Goal: Task Accomplishment & Management: Complete application form

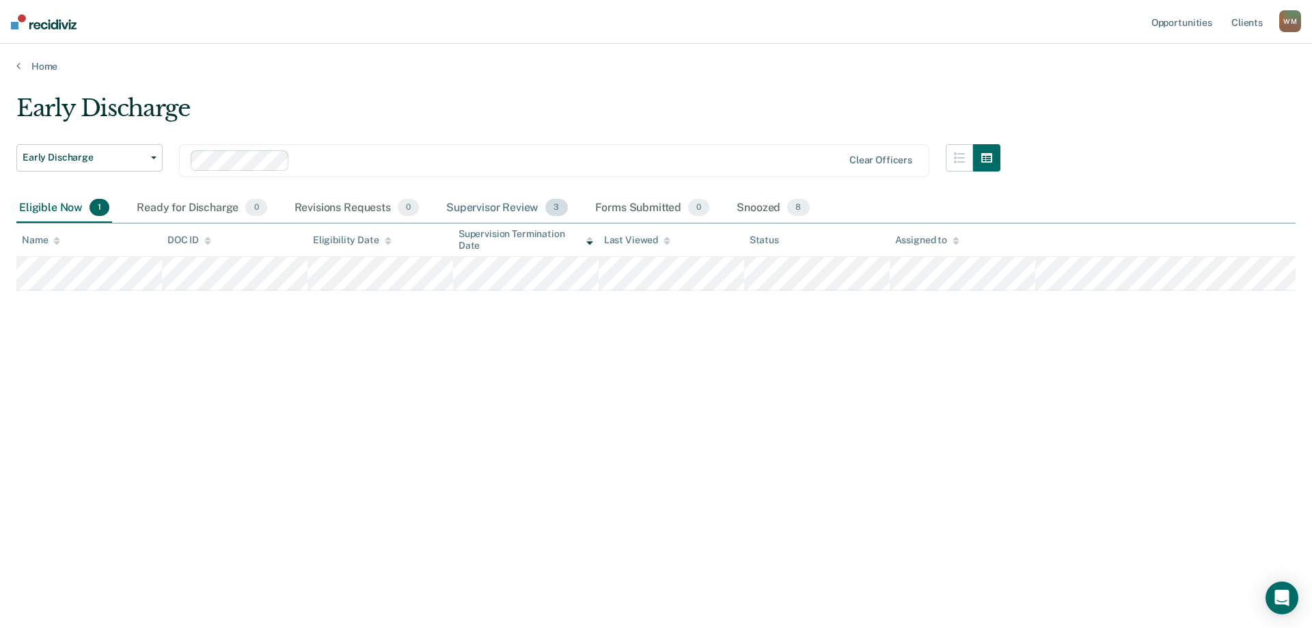
click at [488, 207] on div "Supervisor Review 3" at bounding box center [507, 208] width 127 height 30
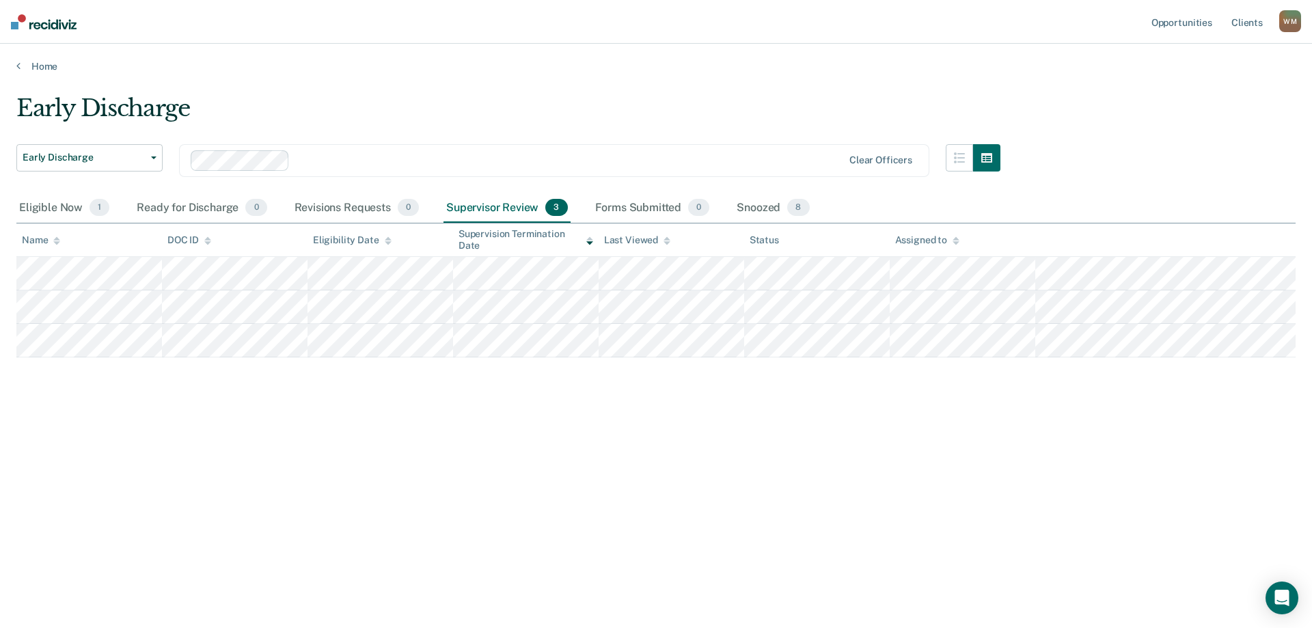
click at [351, 434] on div "Early Discharge Early Discharge Early Discharge Clear officers Eligible Now 1 R…" at bounding box center [655, 309] width 1279 height 431
click at [542, 462] on div "Early Discharge Early Discharge Early Discharge Clear officers Eligible Now 1 R…" at bounding box center [655, 309] width 1279 height 431
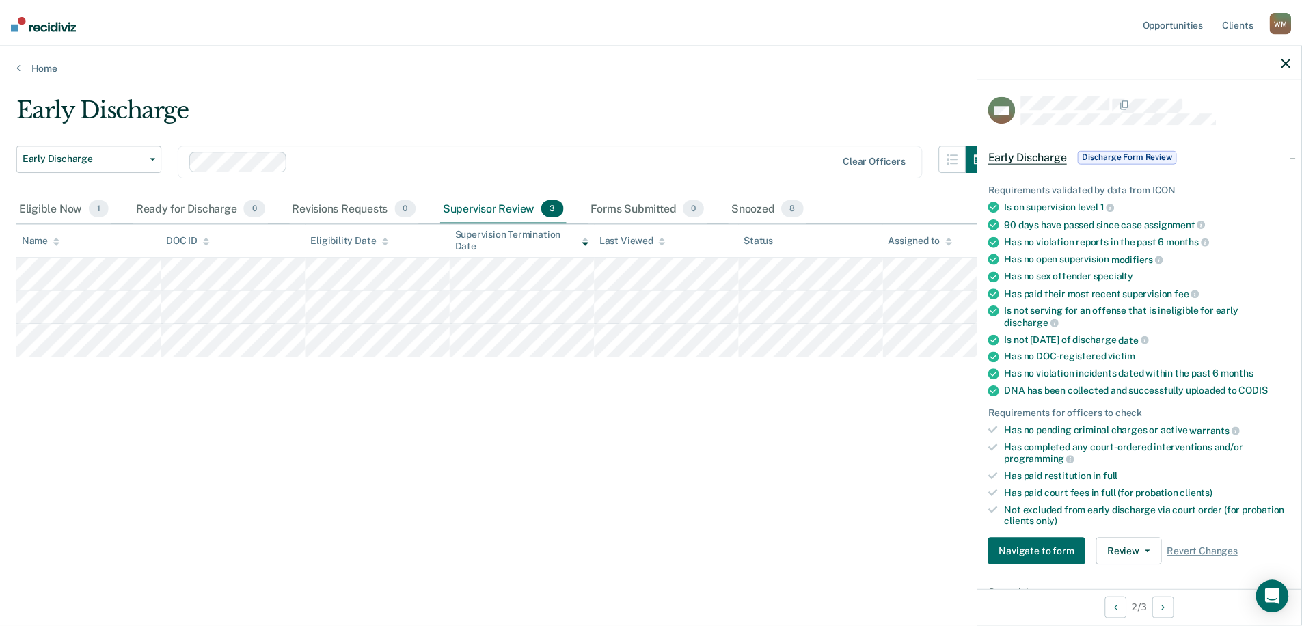
scroll to position [318, 0]
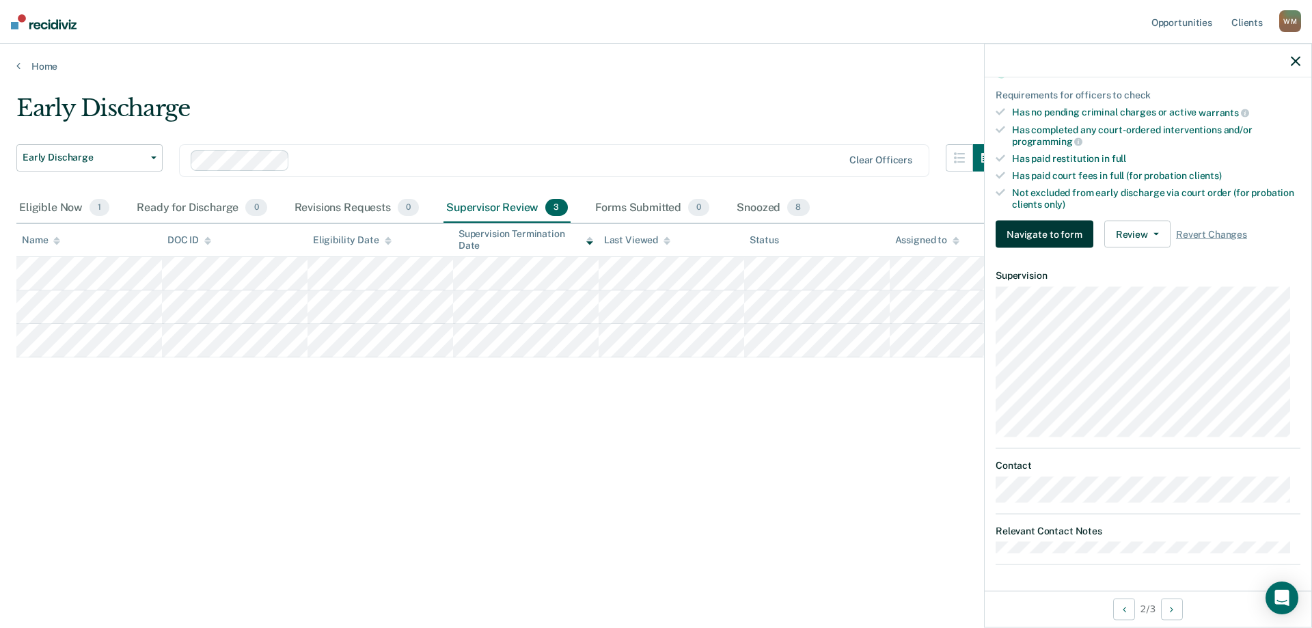
click at [1028, 230] on button "Navigate to form" at bounding box center [1045, 234] width 98 height 27
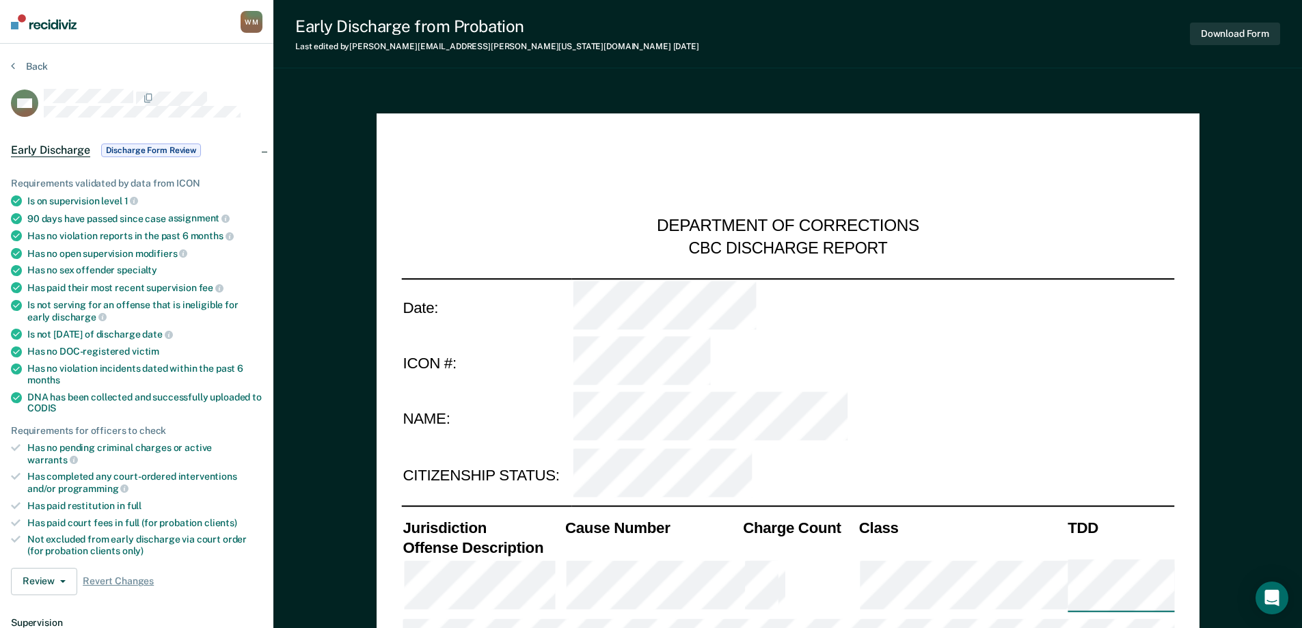
scroll to position [68, 0]
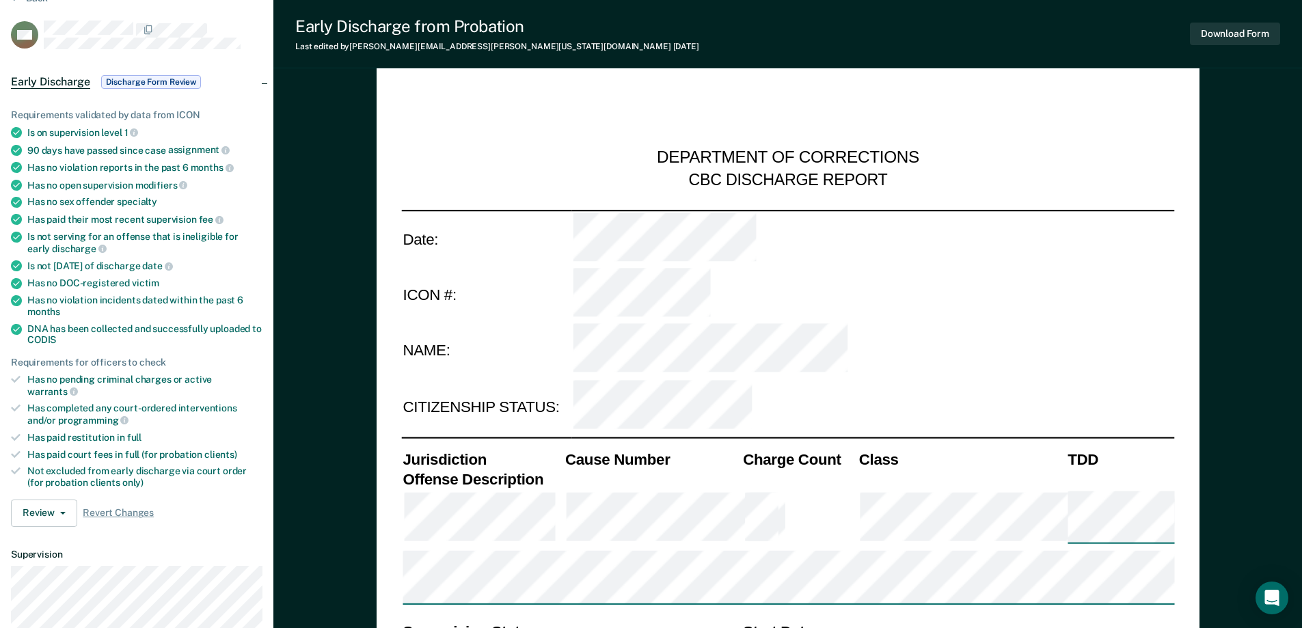
click at [1125, 450] on th "TDD" at bounding box center [1120, 460] width 108 height 20
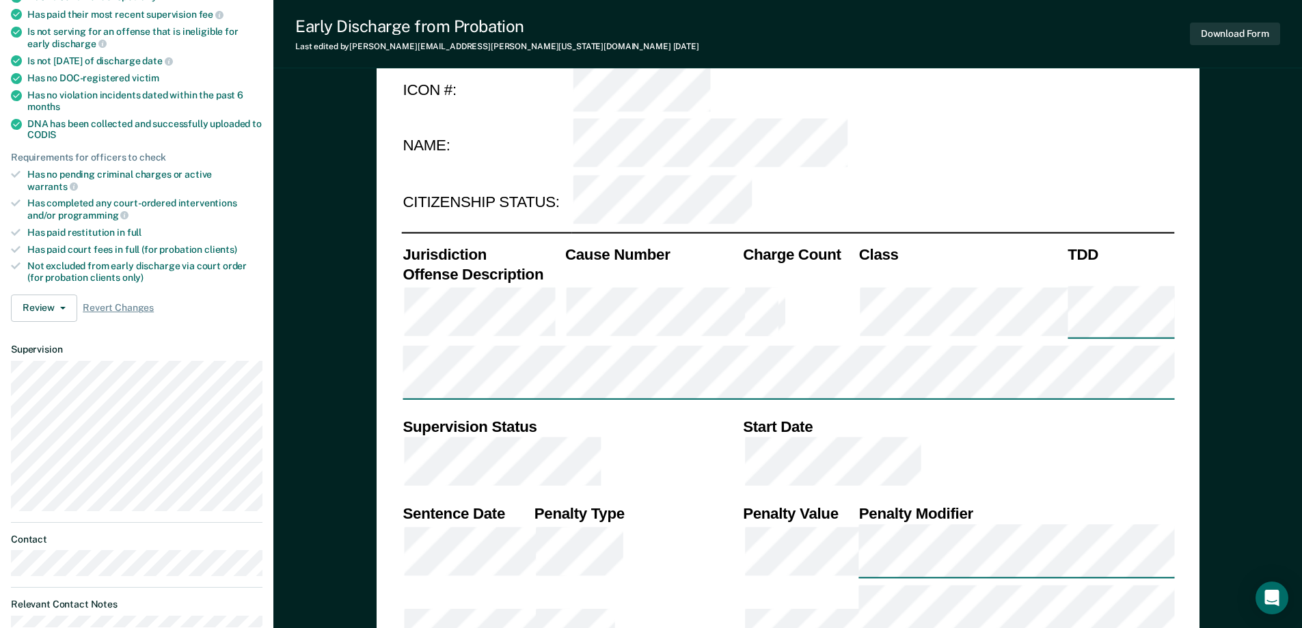
scroll to position [0, 0]
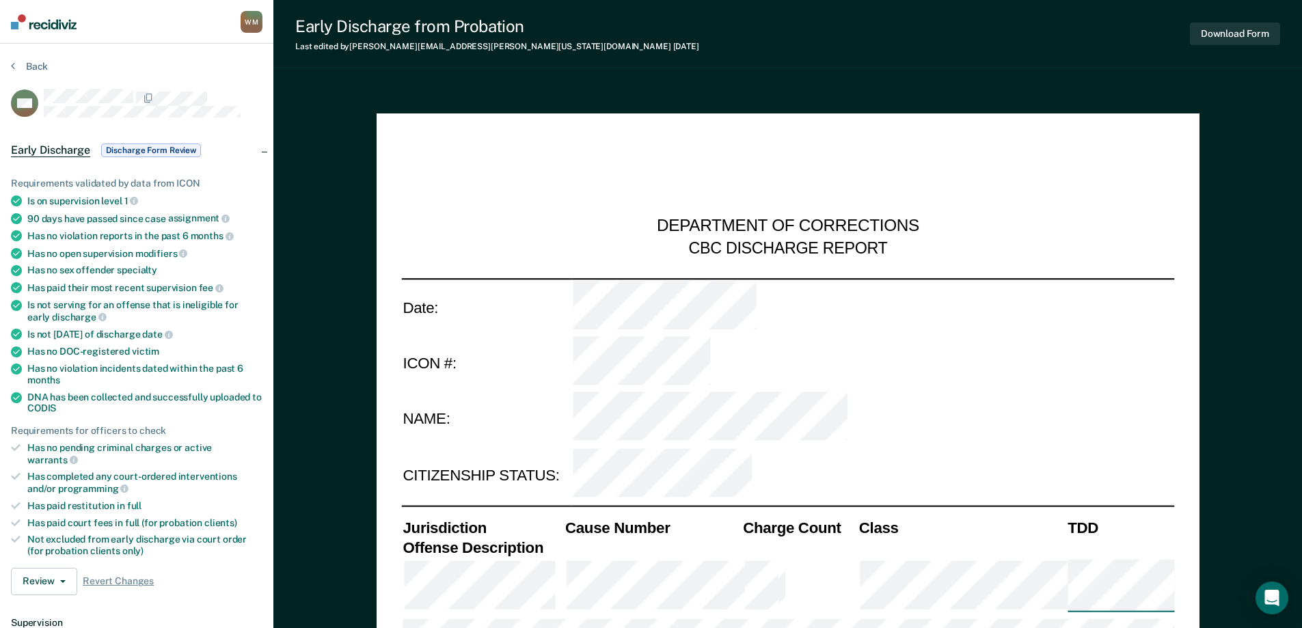
click at [1095, 518] on th "TDD" at bounding box center [1120, 528] width 108 height 20
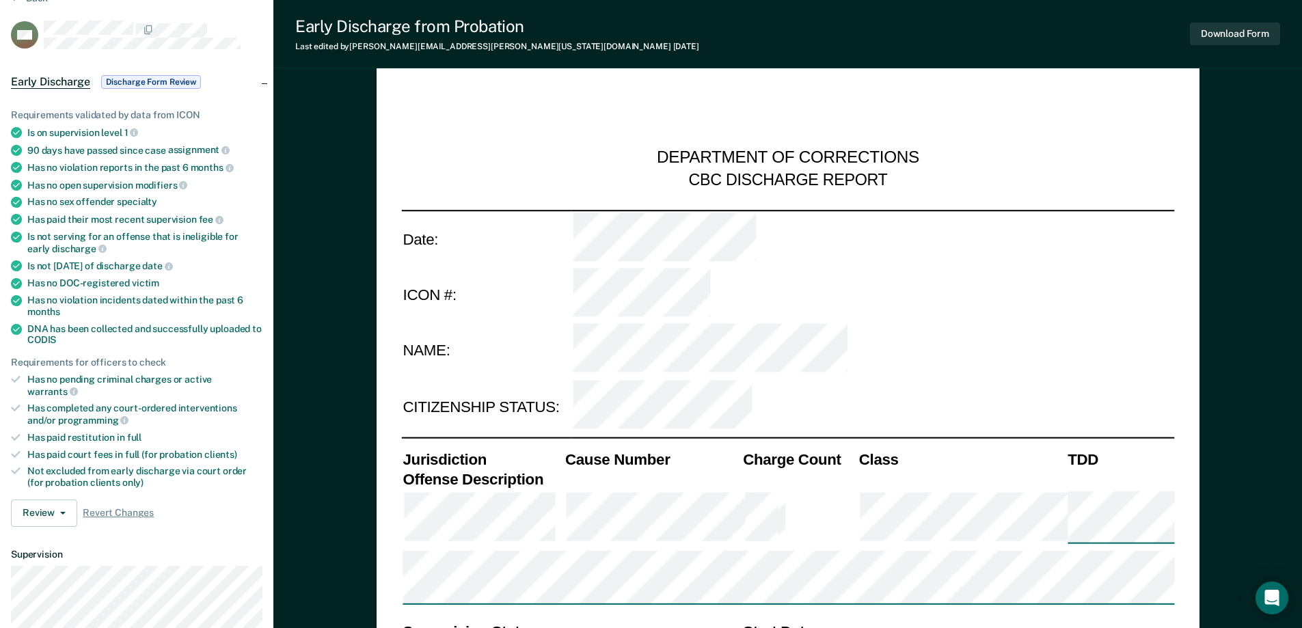
scroll to position [205, 0]
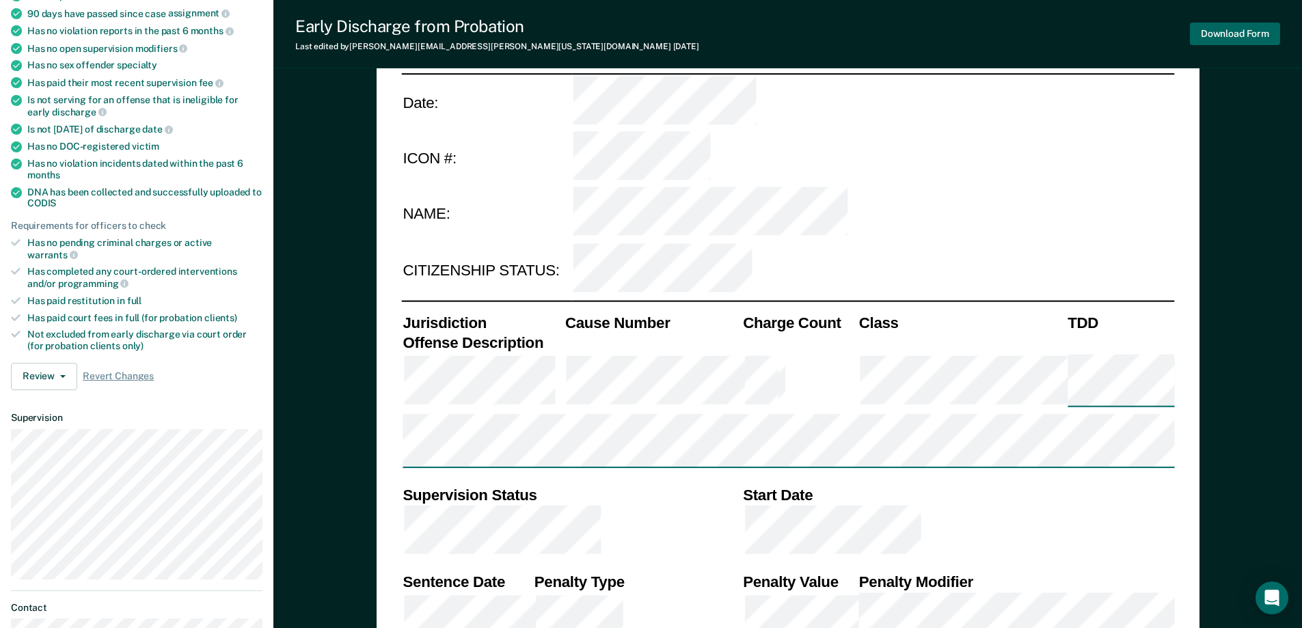
click at [1226, 44] on button "Download Form" at bounding box center [1235, 34] width 90 height 23
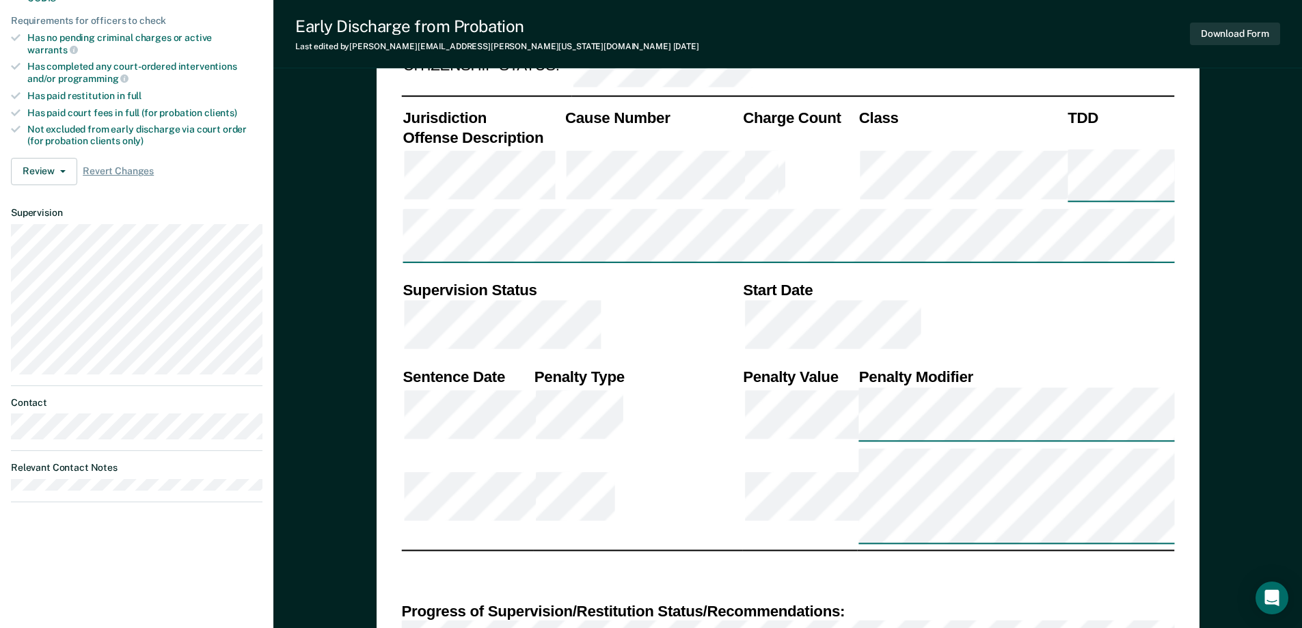
scroll to position [615, 0]
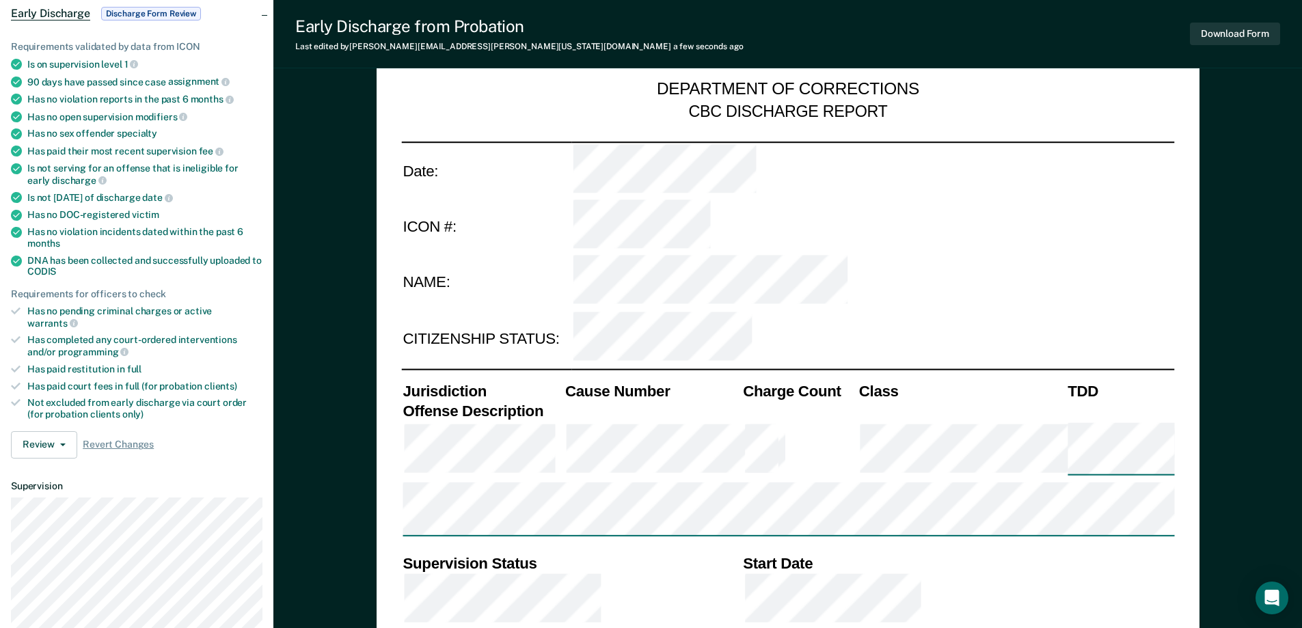
scroll to position [0, 0]
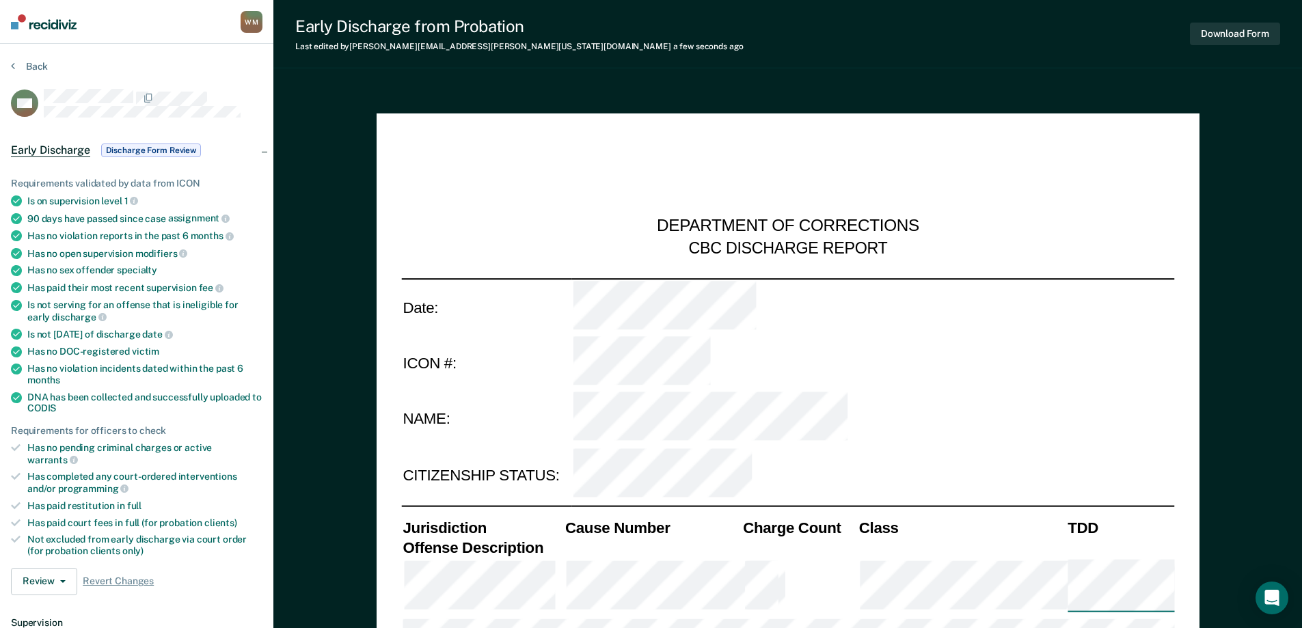
click at [131, 146] on span "Discharge Form Review" at bounding box center [151, 151] width 100 height 14
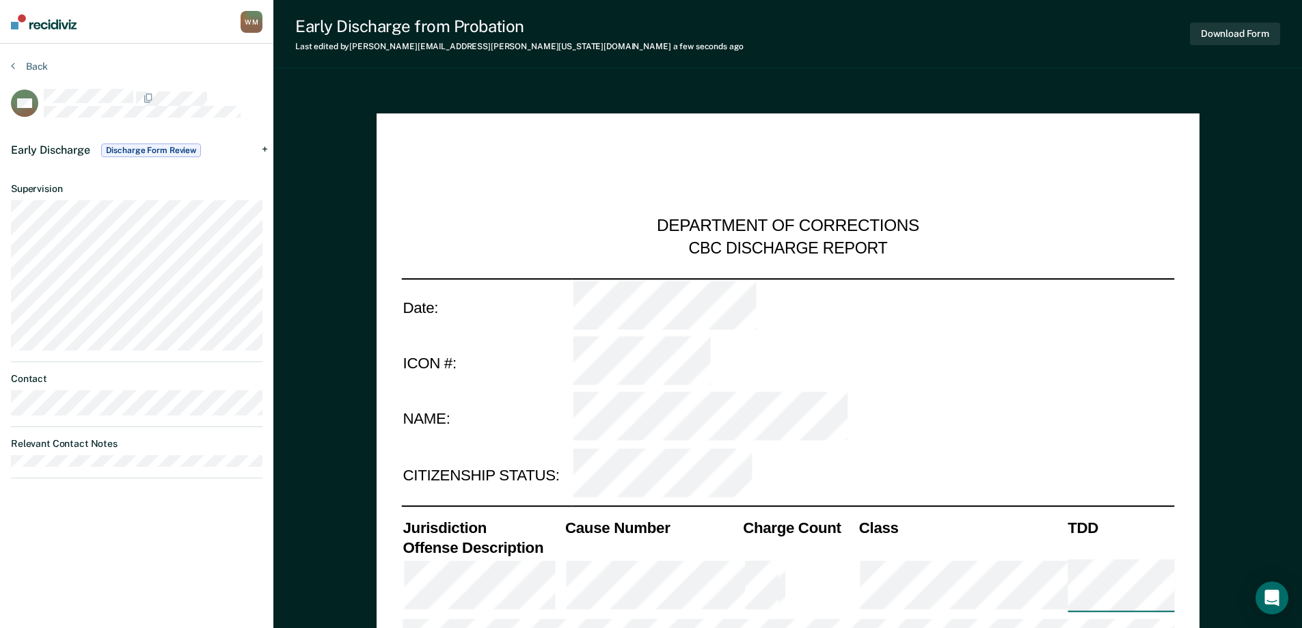
click at [158, 148] on span "Discharge Form Review" at bounding box center [151, 151] width 100 height 14
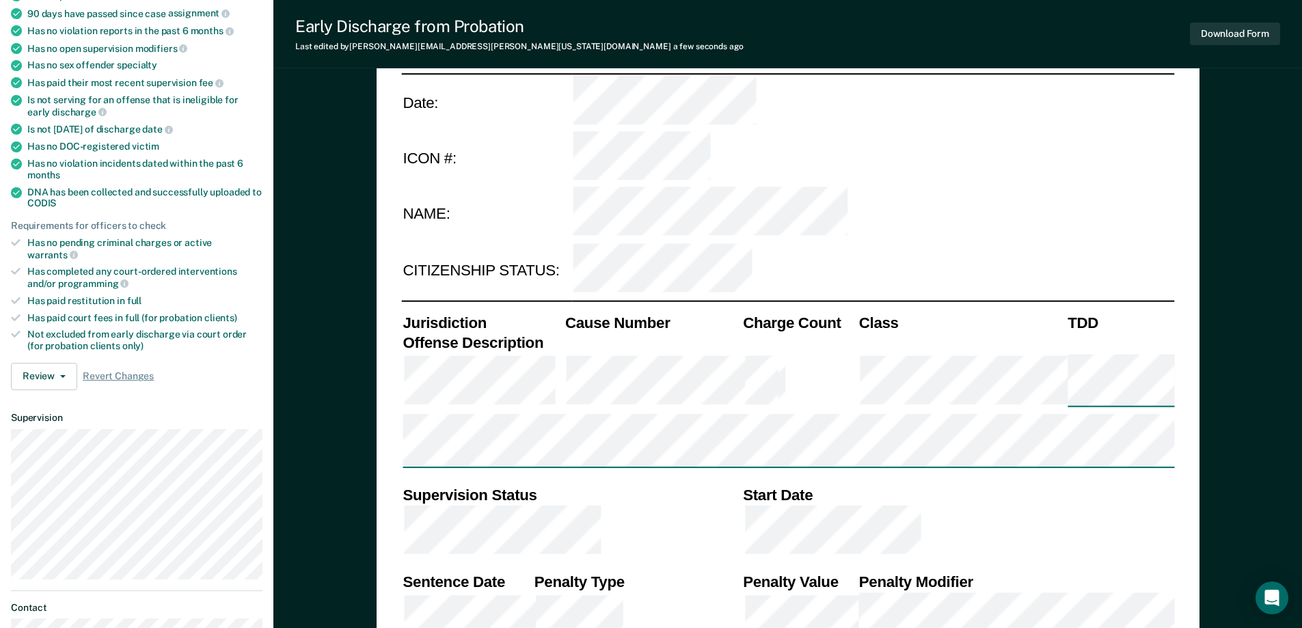
scroll to position [342, 0]
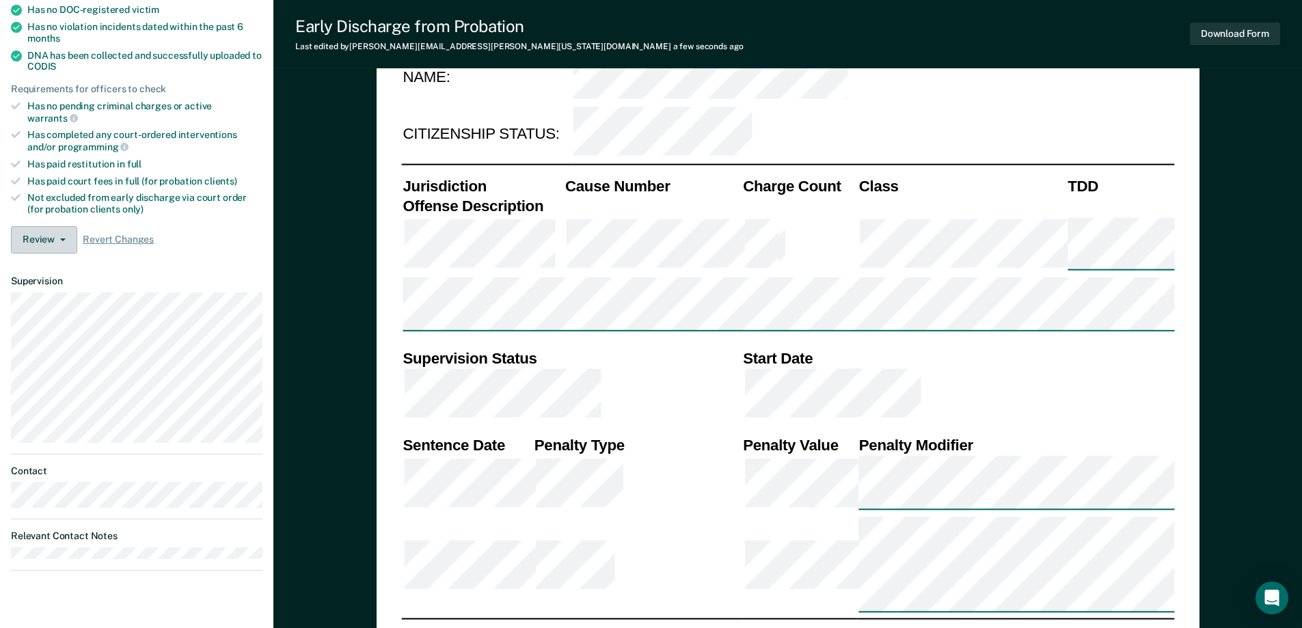
click at [36, 232] on button "Review" at bounding box center [44, 239] width 66 height 27
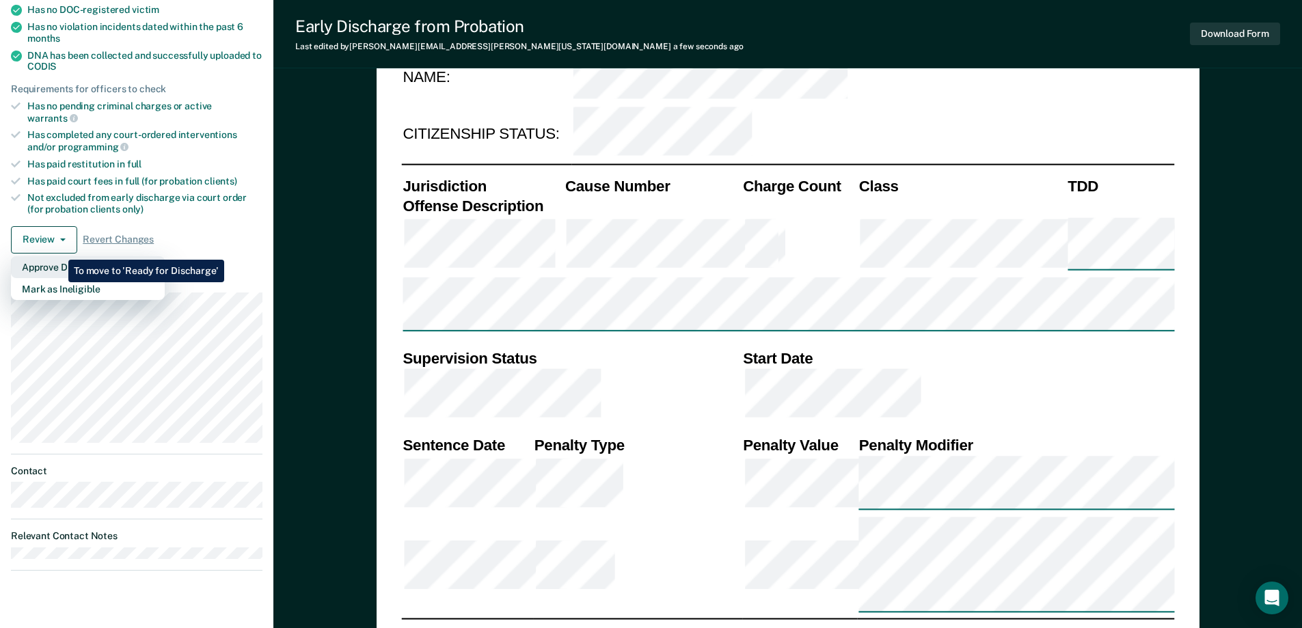
click at [58, 256] on button "Approve Discharge and Forms" at bounding box center [88, 267] width 154 height 22
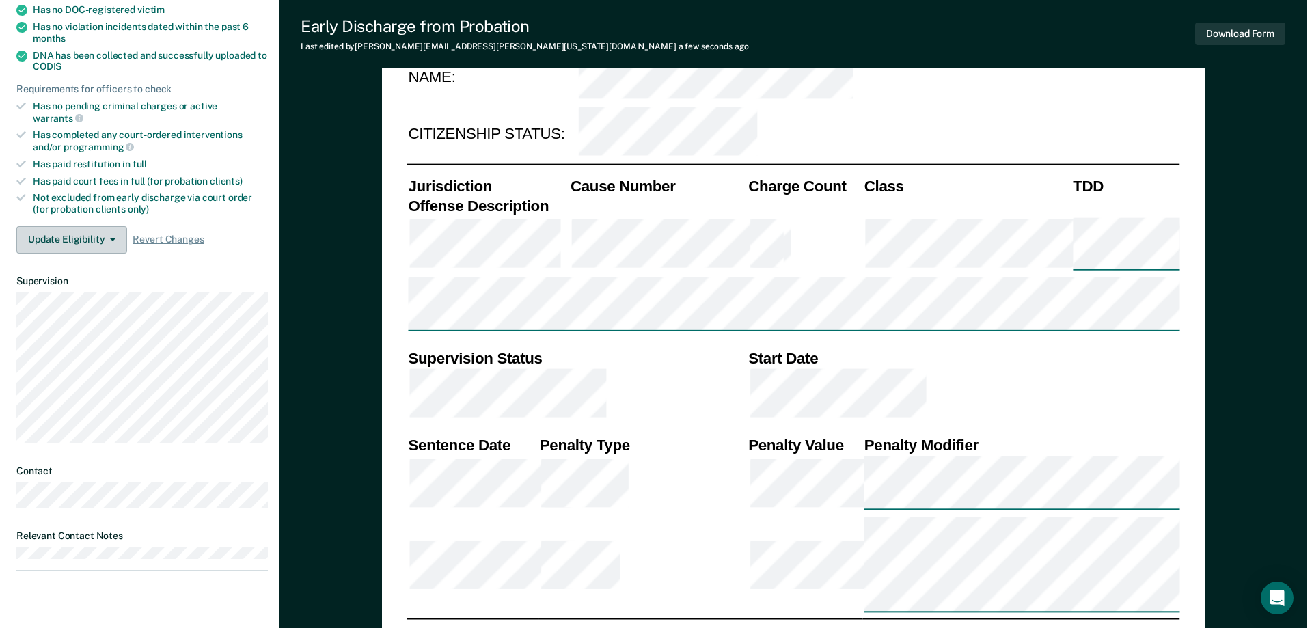
scroll to position [0, 0]
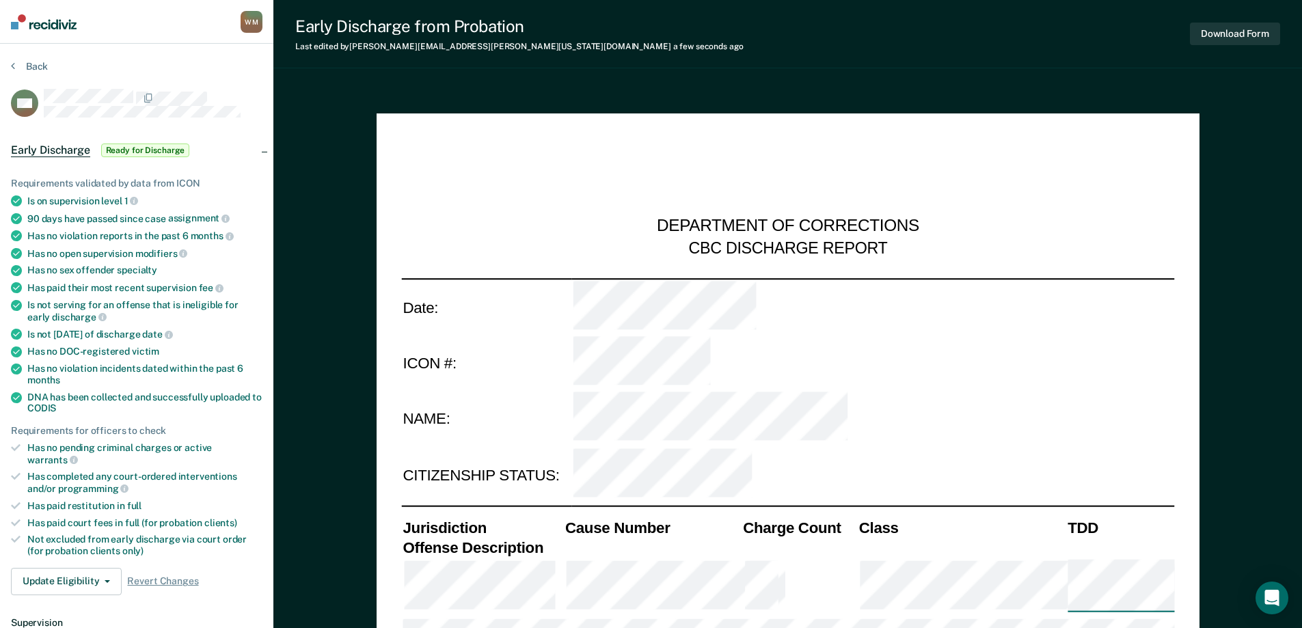
click at [254, 24] on div "[PERSON_NAME]" at bounding box center [252, 22] width 22 height 22
click at [163, 51] on link "Profile" at bounding box center [196, 55] width 110 height 12
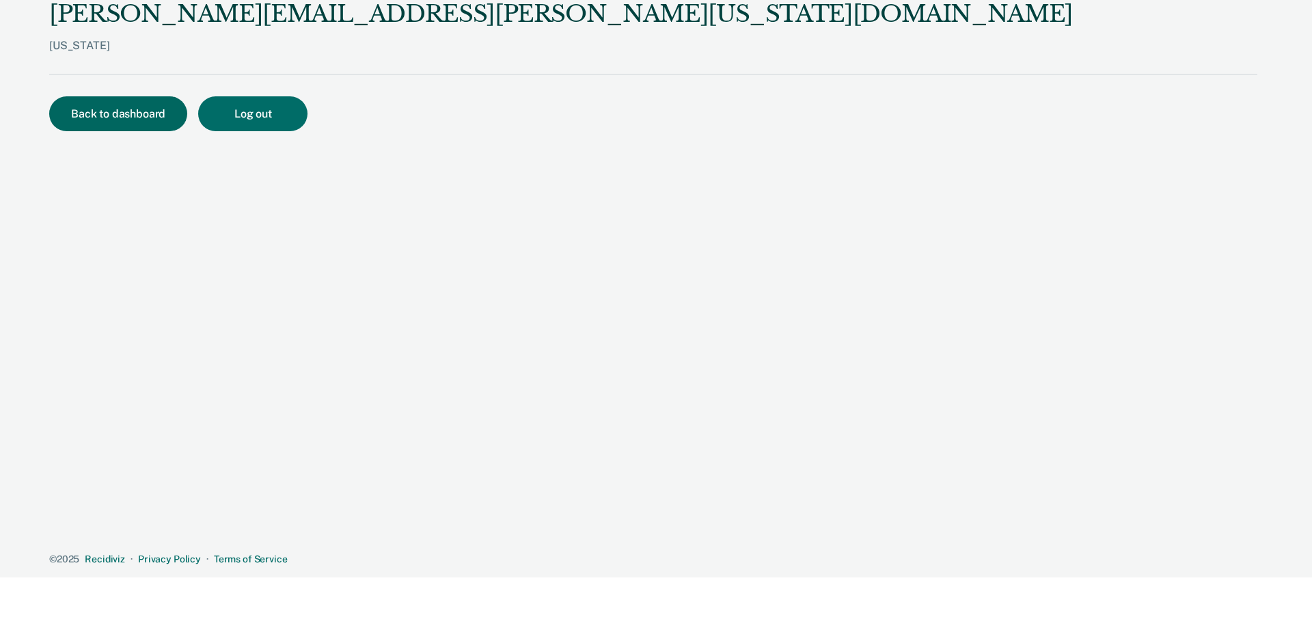
click at [128, 109] on button "Back to dashboard" at bounding box center [118, 113] width 138 height 35
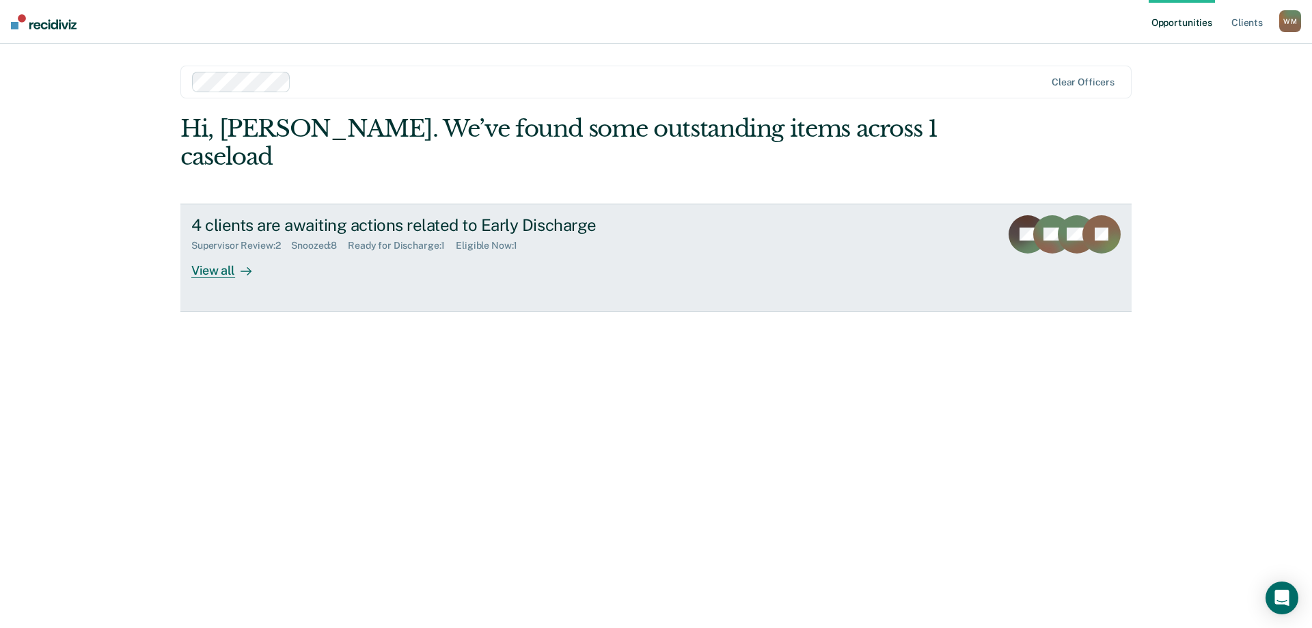
click at [222, 251] on div "View all" at bounding box center [229, 264] width 77 height 27
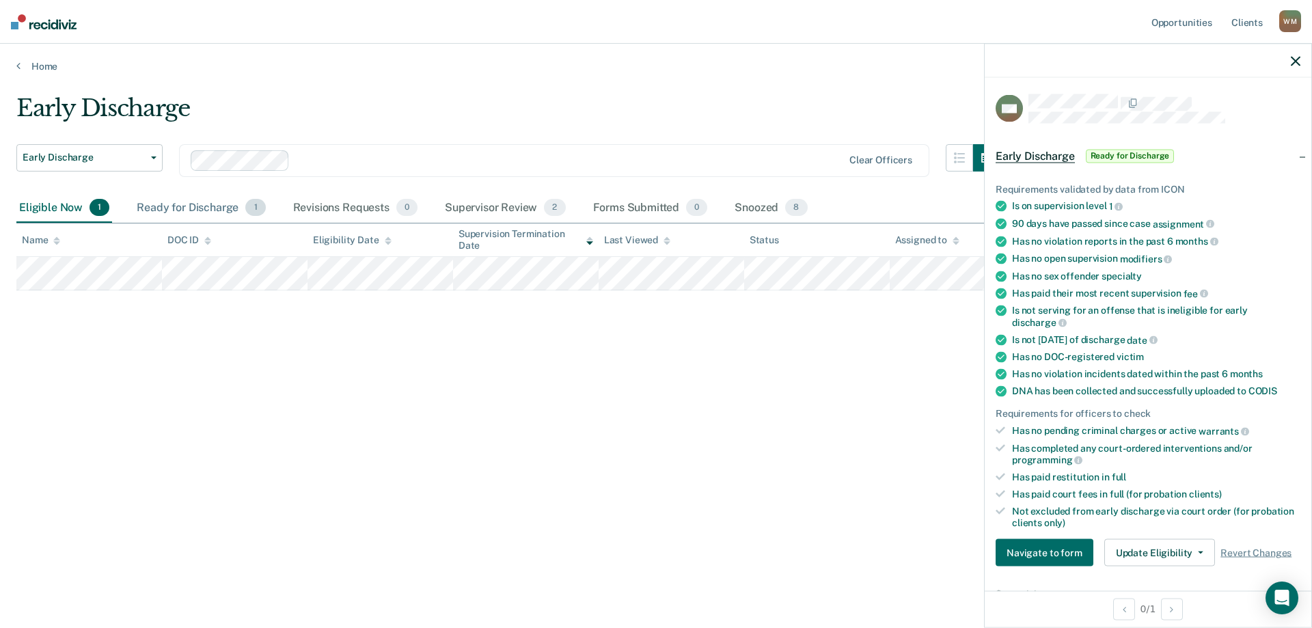
click at [172, 203] on div "Ready for Discharge 1" at bounding box center [201, 208] width 134 height 30
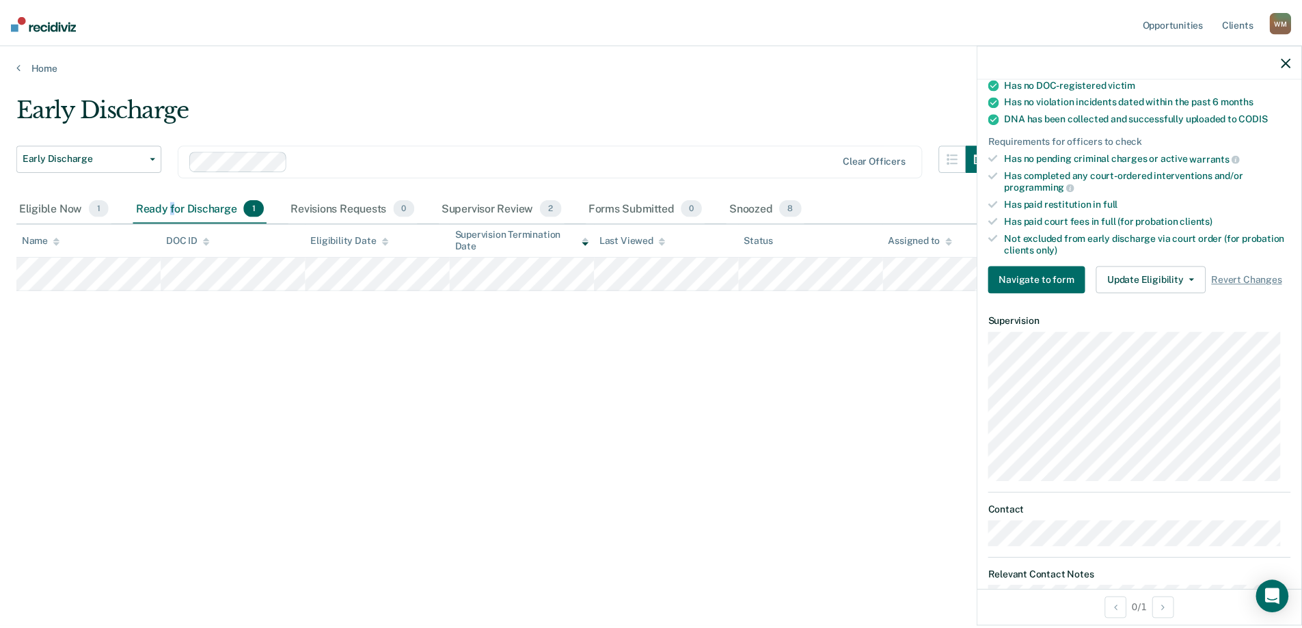
scroll to position [318, 0]
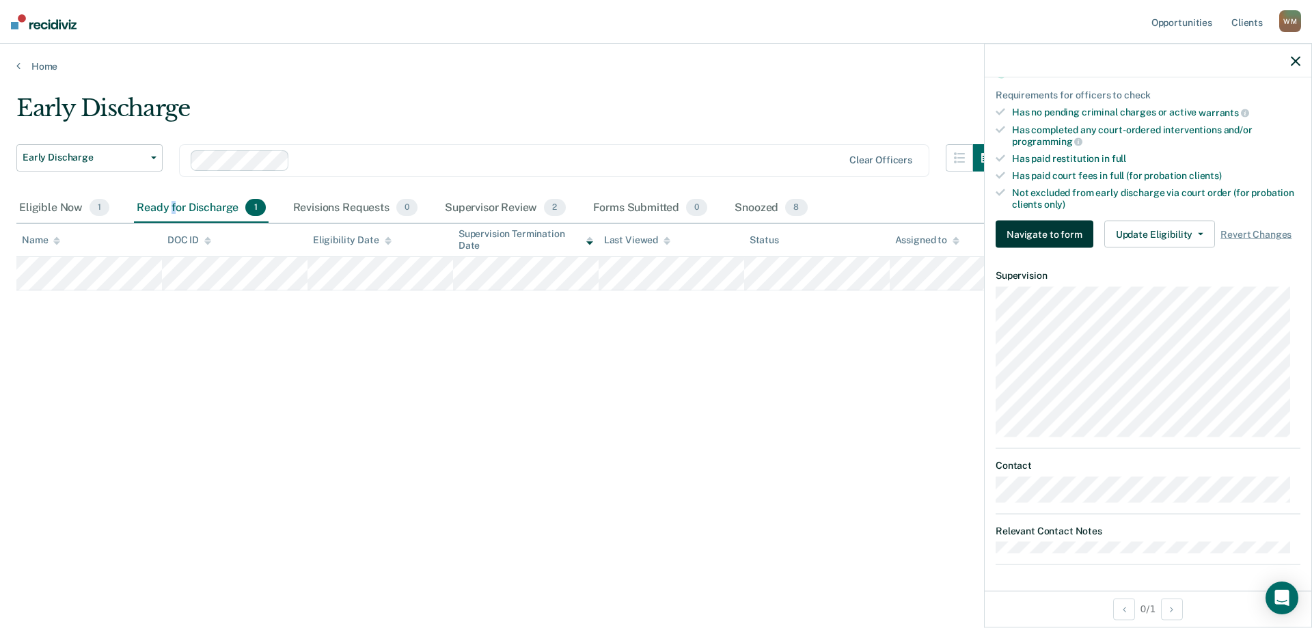
click at [1033, 234] on button "Navigate to form" at bounding box center [1045, 234] width 98 height 27
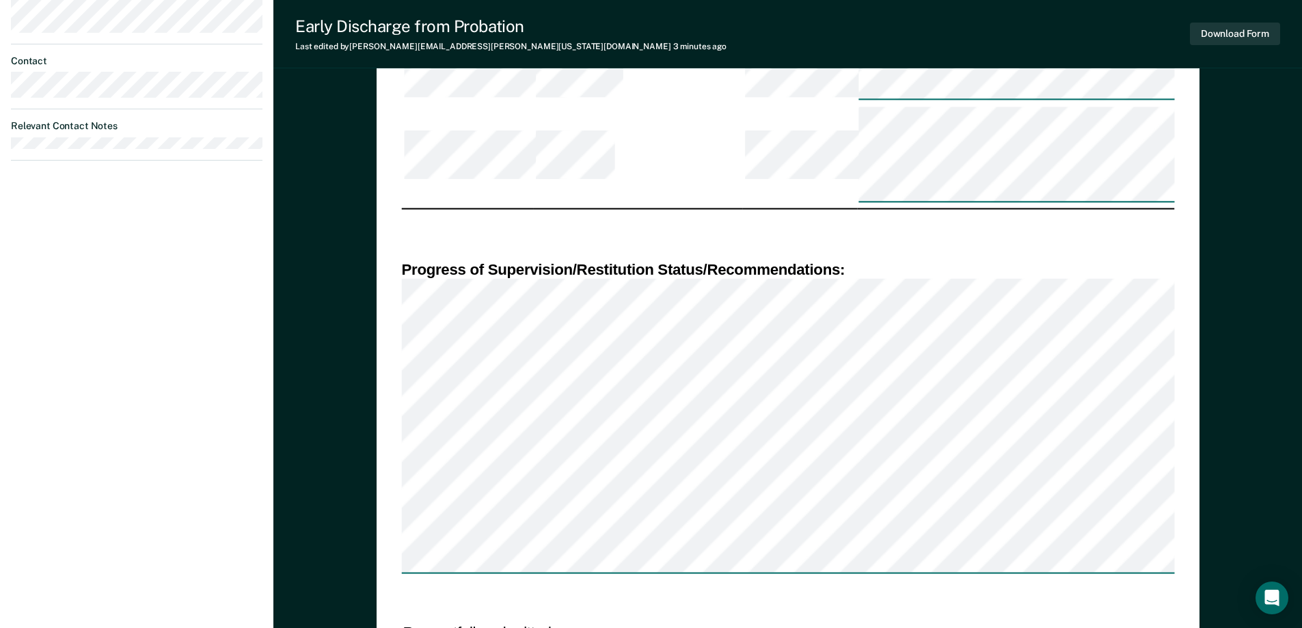
scroll to position [820, 0]
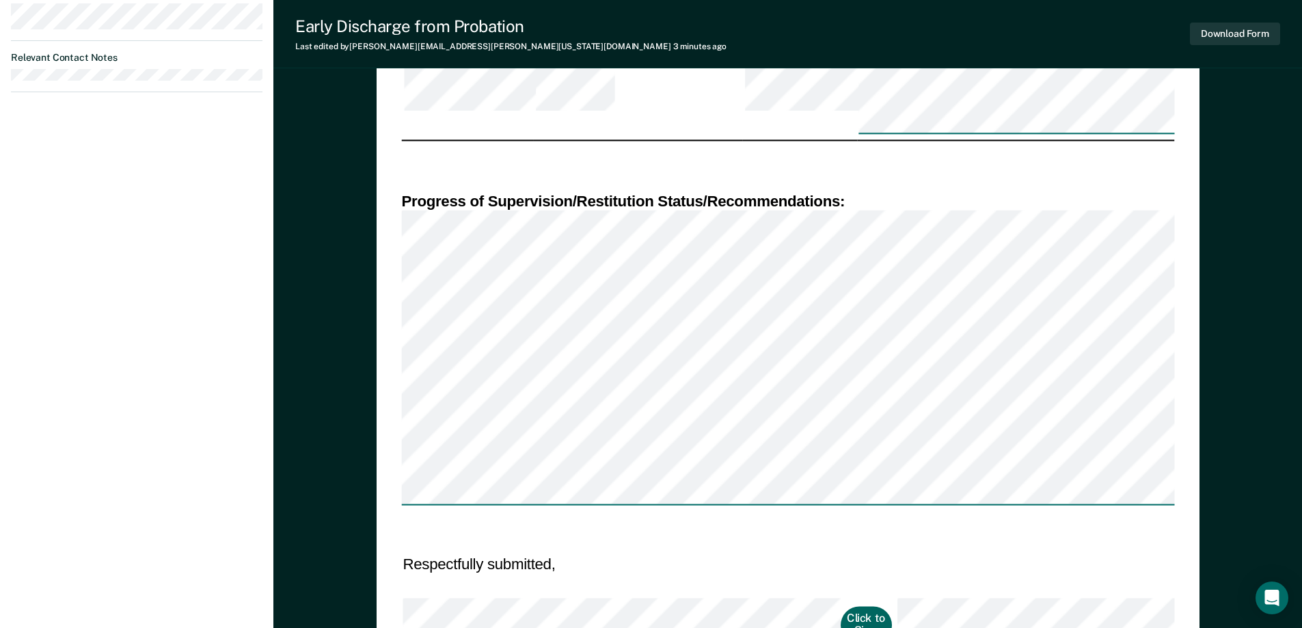
click at [841, 606] on button "Click to Sign" at bounding box center [866, 625] width 51 height 38
type textarea "x"
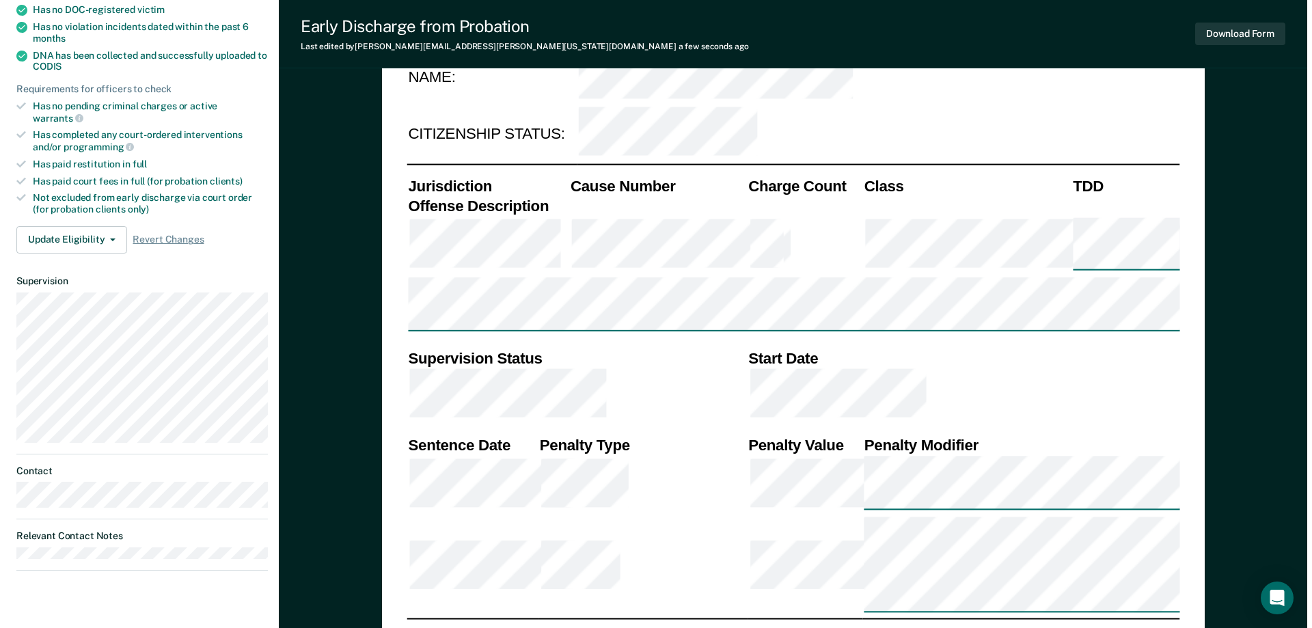
scroll to position [0, 0]
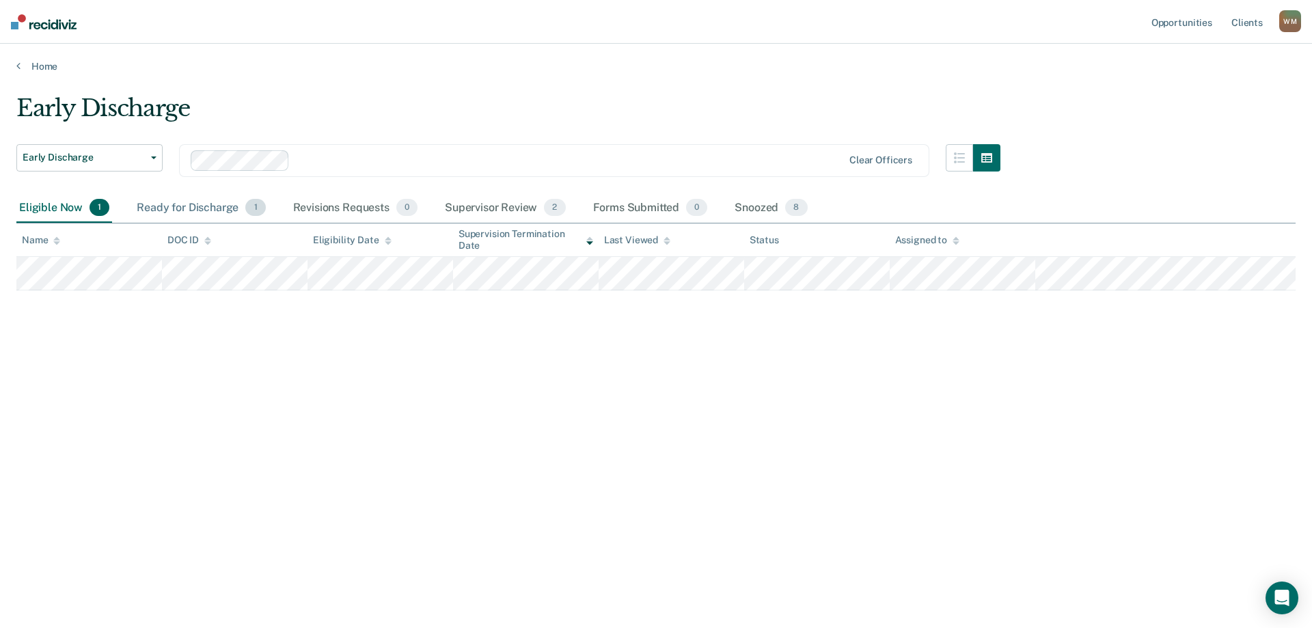
click at [189, 208] on div "Ready for Discharge 1" at bounding box center [201, 208] width 134 height 30
click at [1295, 26] on div "[PERSON_NAME]" at bounding box center [1290, 21] width 22 height 22
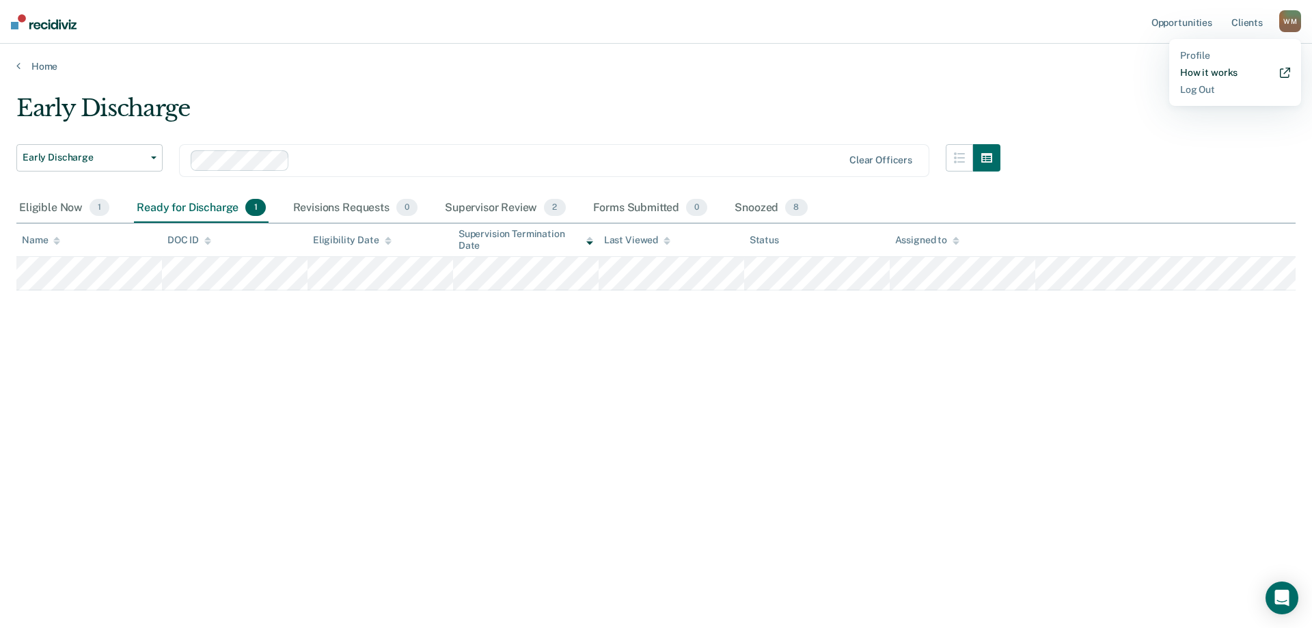
click at [1188, 70] on link "How it works" at bounding box center [1235, 73] width 110 height 12
click at [489, 208] on div "Supervisor Review 2" at bounding box center [505, 208] width 126 height 30
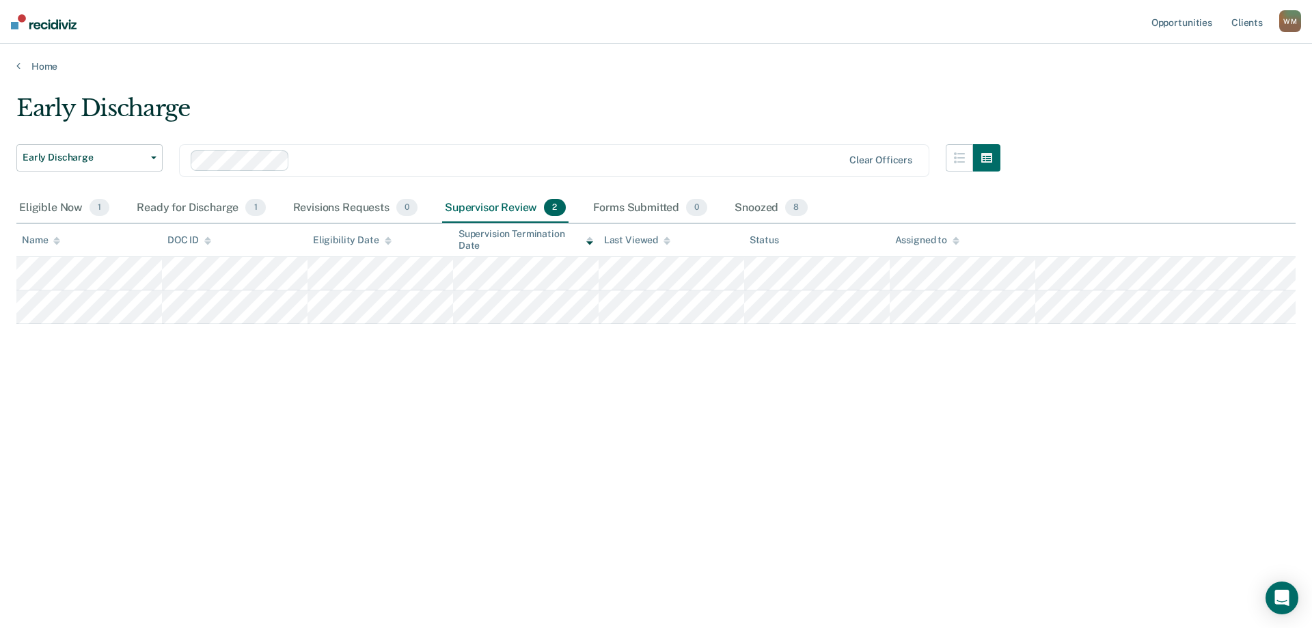
click at [479, 211] on div "Supervisor Review 2" at bounding box center [505, 208] width 126 height 30
click at [157, 211] on div "Ready for Discharge 1" at bounding box center [201, 208] width 134 height 30
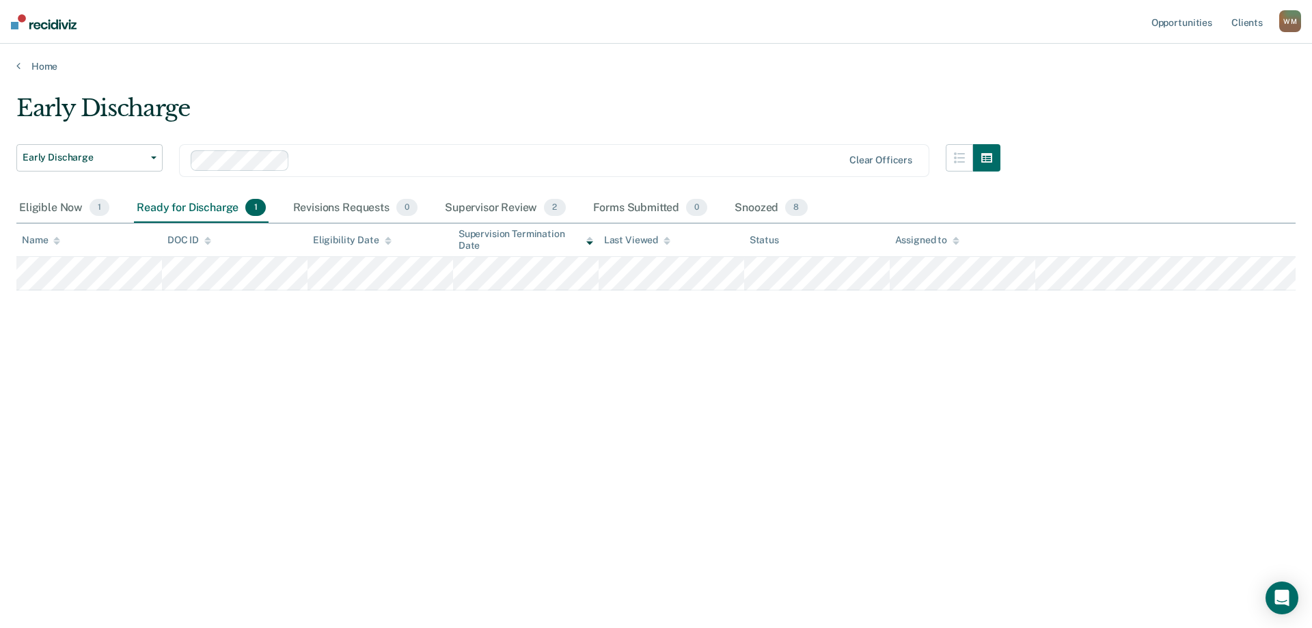
click at [176, 211] on div "Ready for Discharge 1" at bounding box center [201, 208] width 134 height 30
click at [500, 210] on div "Supervisor Review 2" at bounding box center [505, 208] width 126 height 30
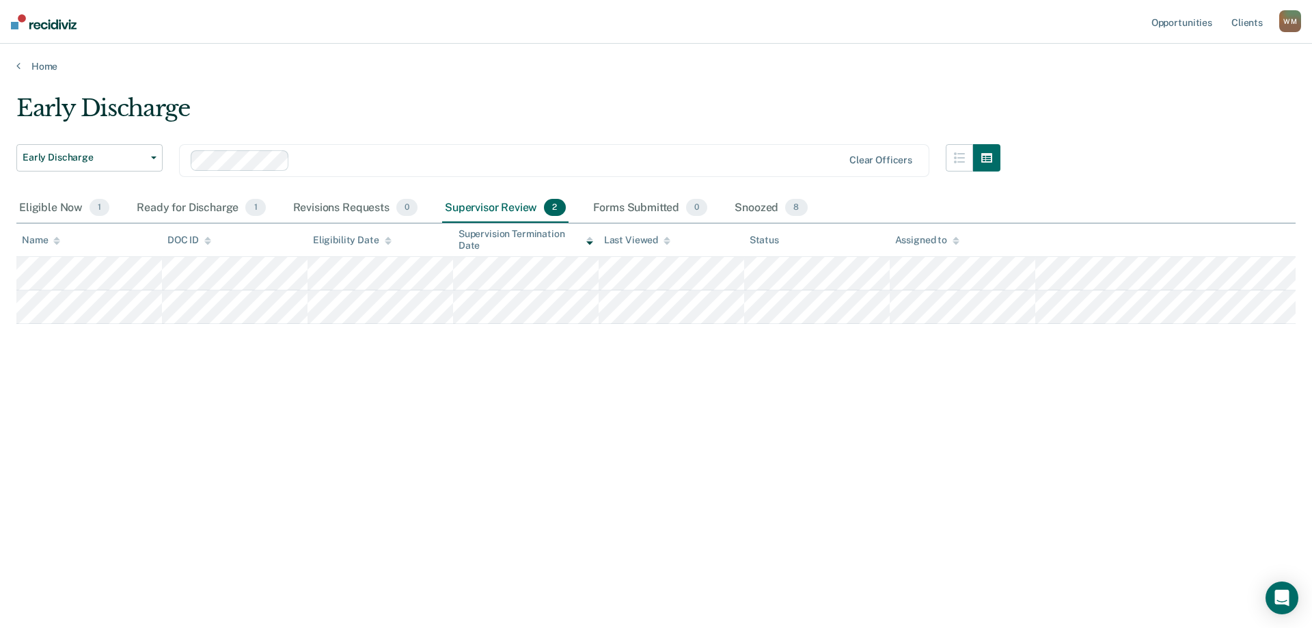
click at [473, 202] on div "Supervisor Review 2" at bounding box center [505, 208] width 126 height 30
click at [198, 208] on div "Ready for Discharge 1" at bounding box center [201, 208] width 134 height 30
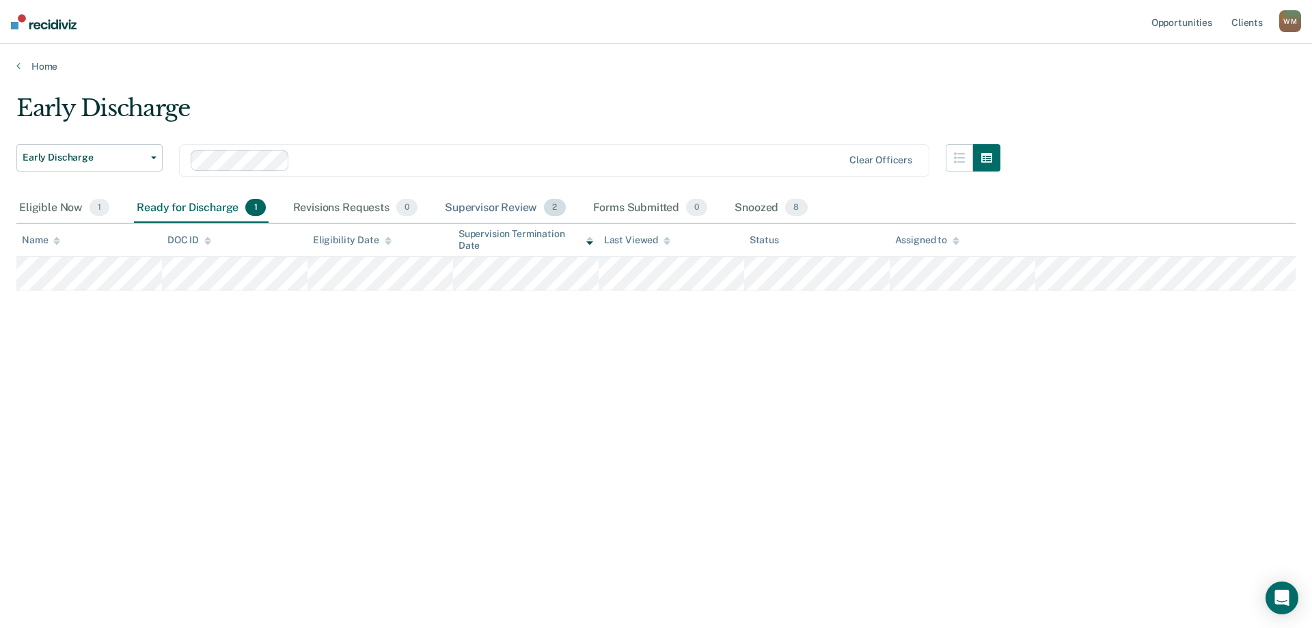
click at [469, 208] on div "Supervisor Review 2" at bounding box center [505, 208] width 126 height 30
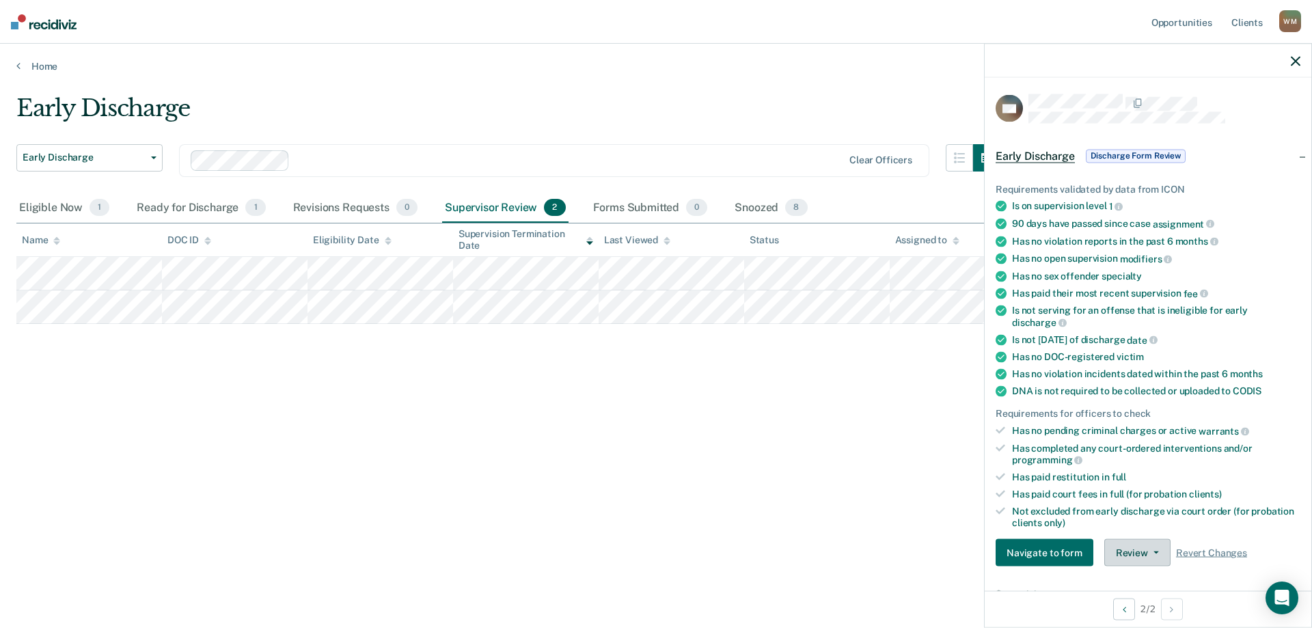
click at [1119, 548] on button "Review" at bounding box center [1137, 552] width 66 height 27
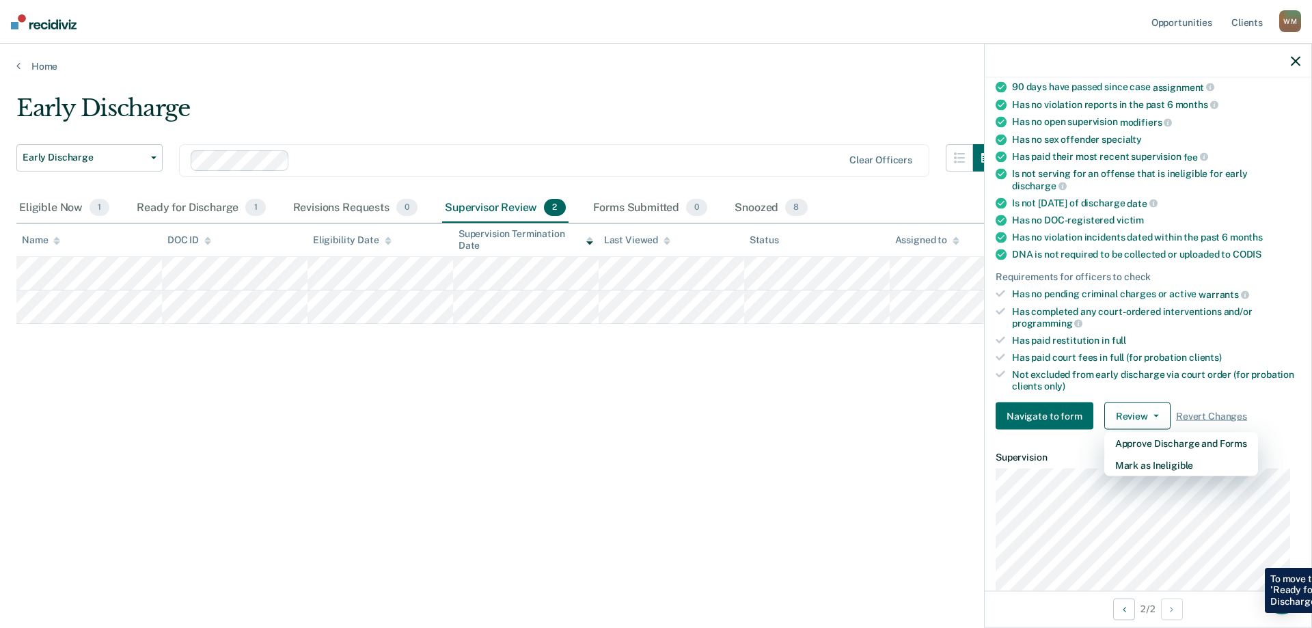
click at [1291, 62] on icon "button" at bounding box center [1296, 61] width 10 height 10
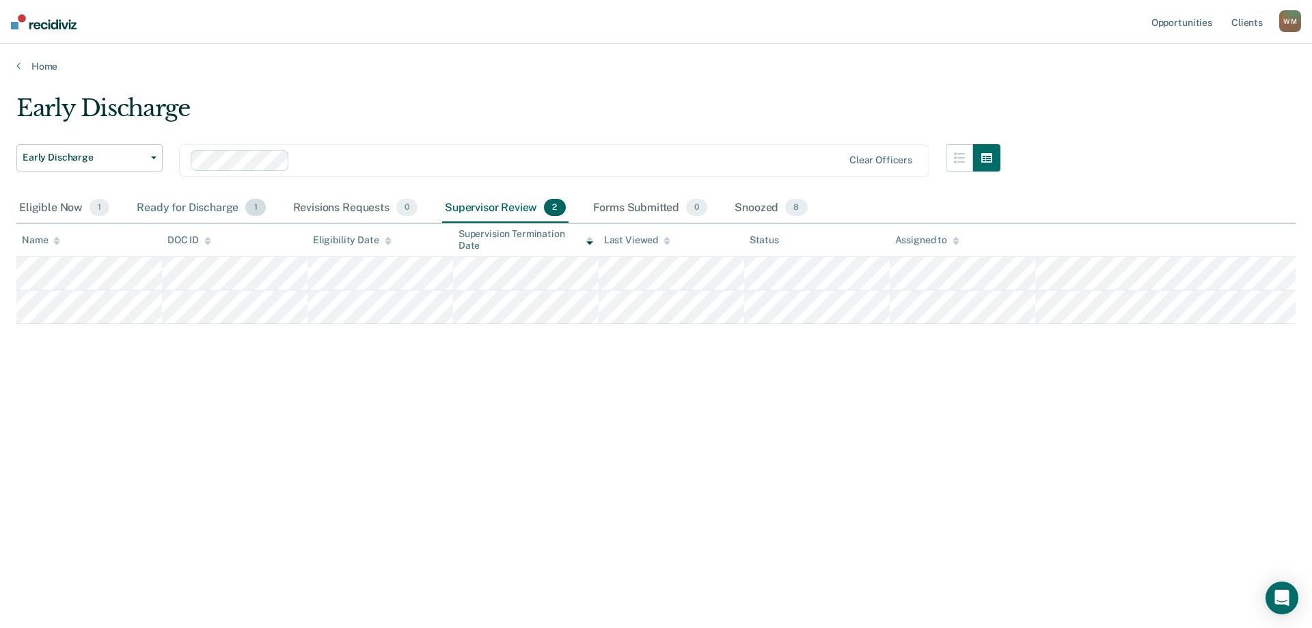
click at [177, 208] on div "Ready for Discharge 1" at bounding box center [201, 208] width 134 height 30
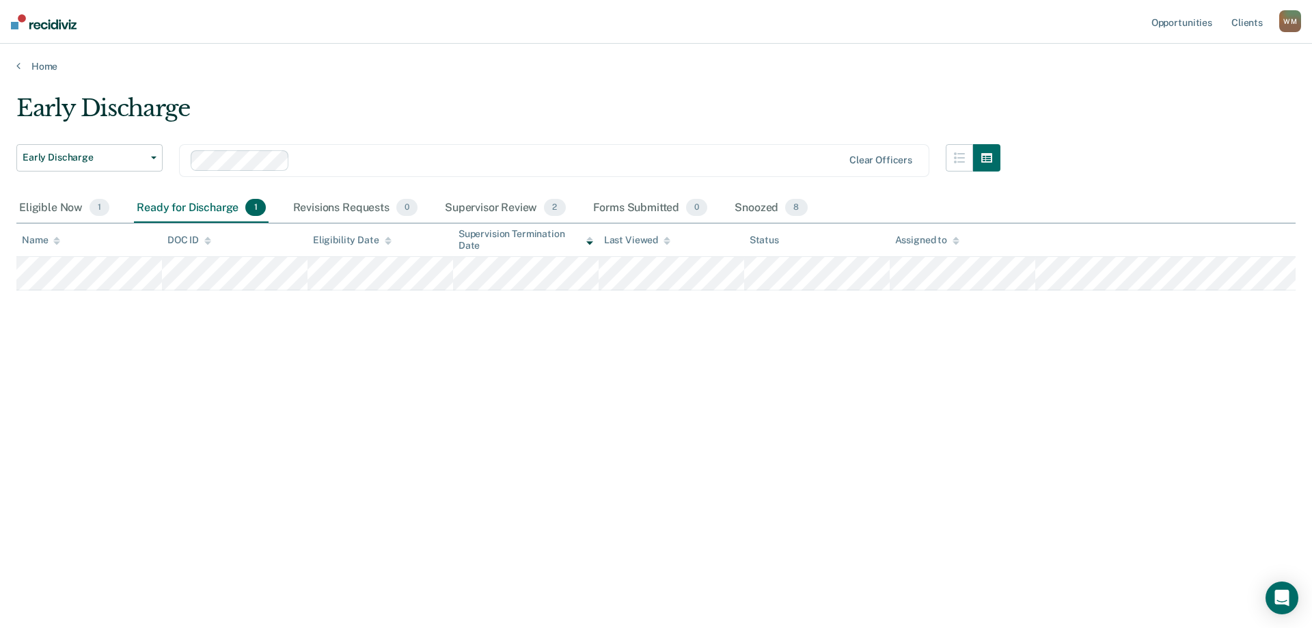
click at [454, 502] on div "Early Discharge Early Discharge Early Discharge Clear officers Eligible Now 1 R…" at bounding box center [655, 309] width 1279 height 431
click at [169, 210] on div "Ready for Discharge 1" at bounding box center [201, 208] width 134 height 30
click at [465, 206] on div "Supervisor Review 2" at bounding box center [505, 208] width 126 height 30
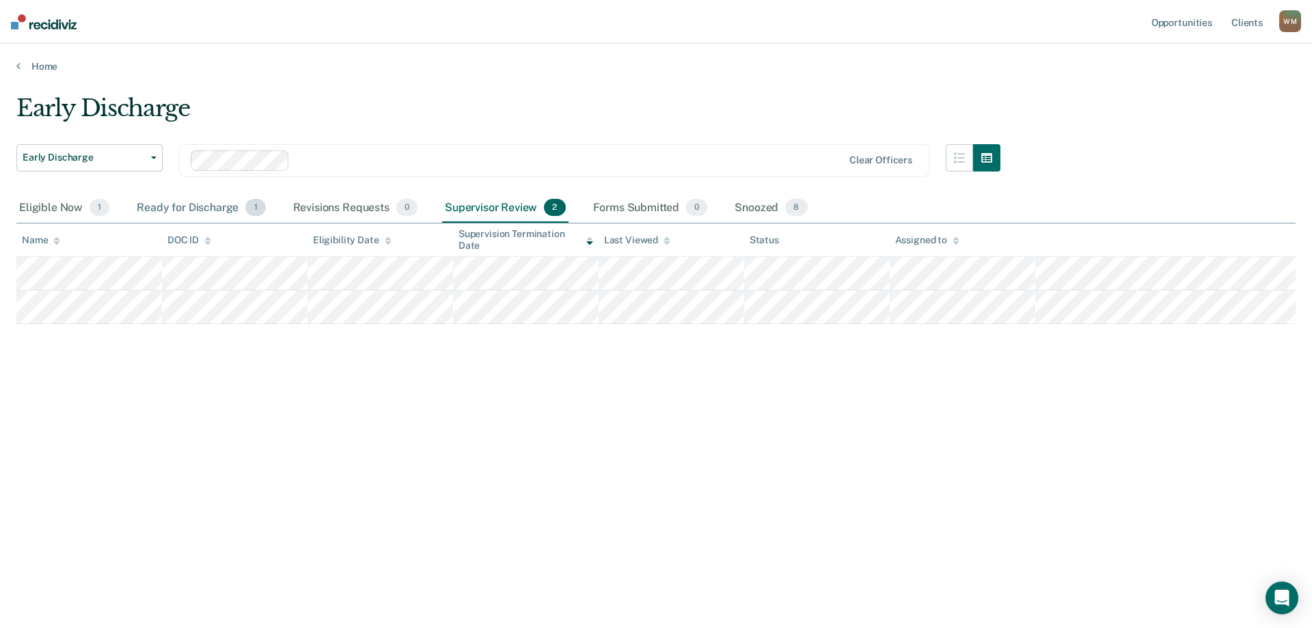
click at [193, 211] on div "Ready for Discharge 1" at bounding box center [201, 208] width 134 height 30
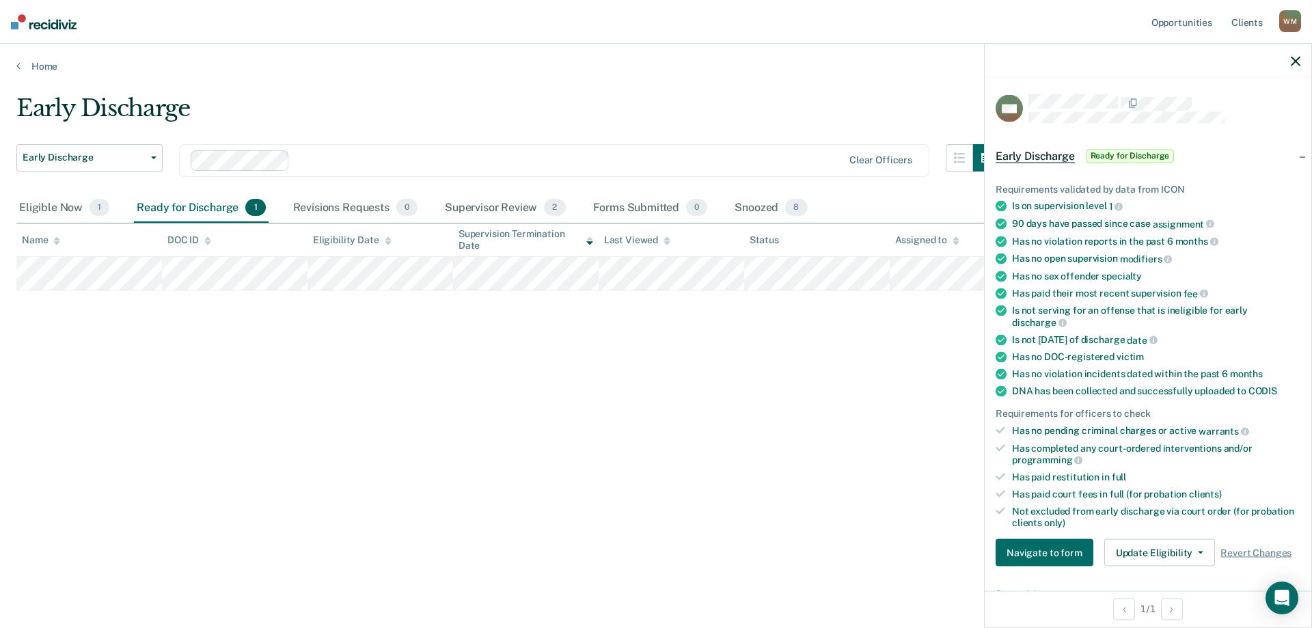
click at [1209, 275] on div "Has no sex offender specialty" at bounding box center [1156, 276] width 288 height 12
click at [1134, 553] on button "Update Eligibility" at bounding box center [1159, 552] width 111 height 27
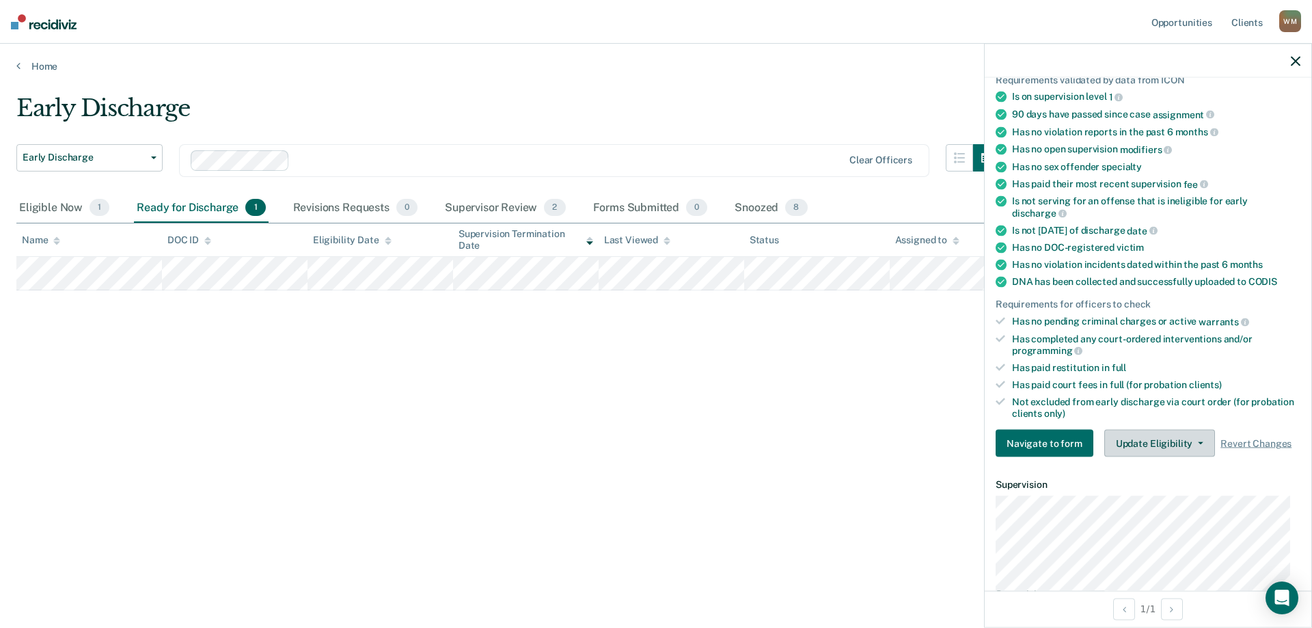
scroll to position [318, 0]
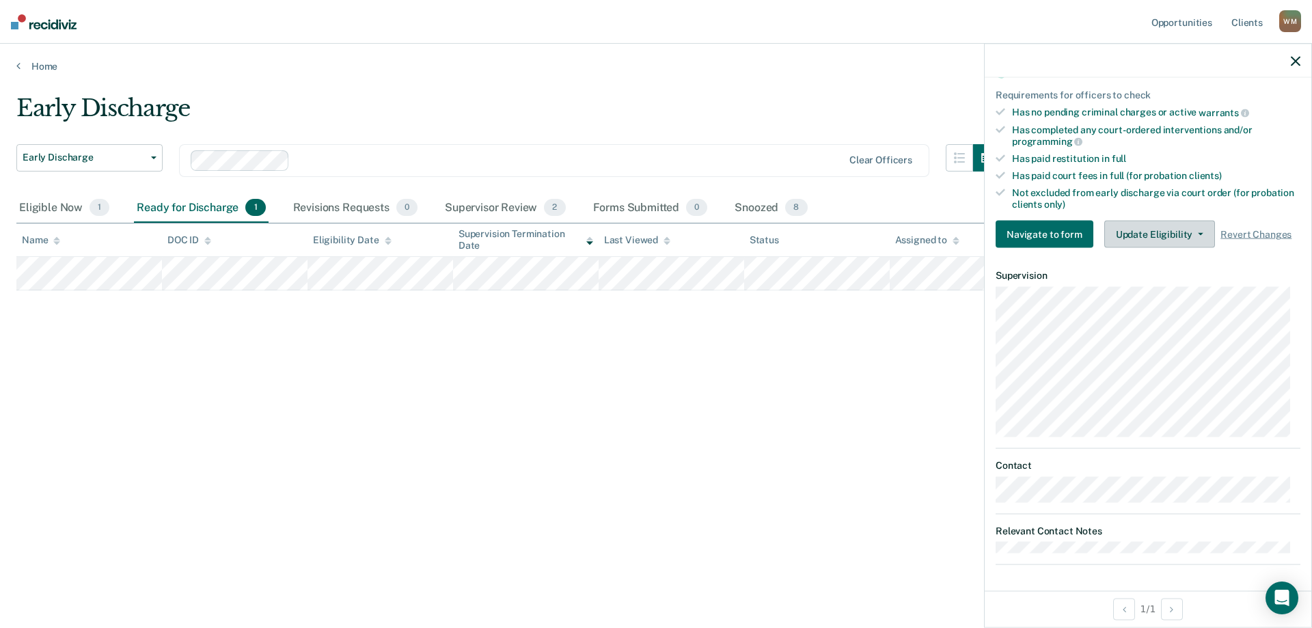
click at [1148, 230] on button "Update Eligibility" at bounding box center [1159, 234] width 111 height 27
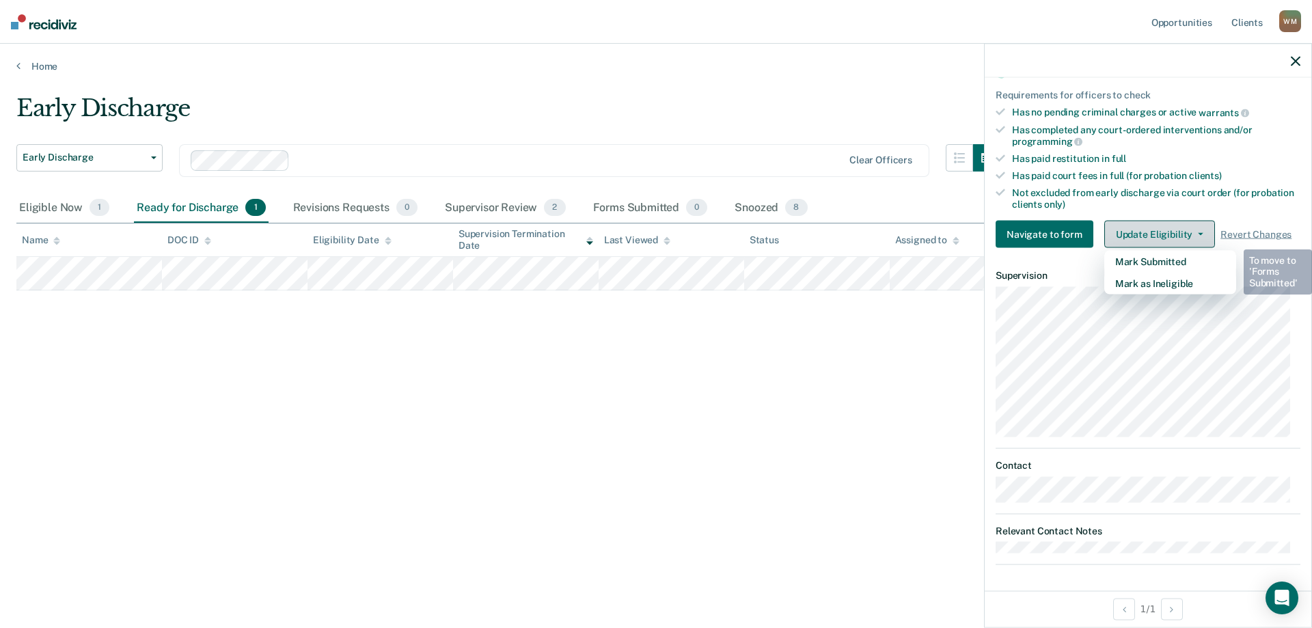
click at [1152, 232] on button "Update Eligibility" at bounding box center [1159, 234] width 111 height 27
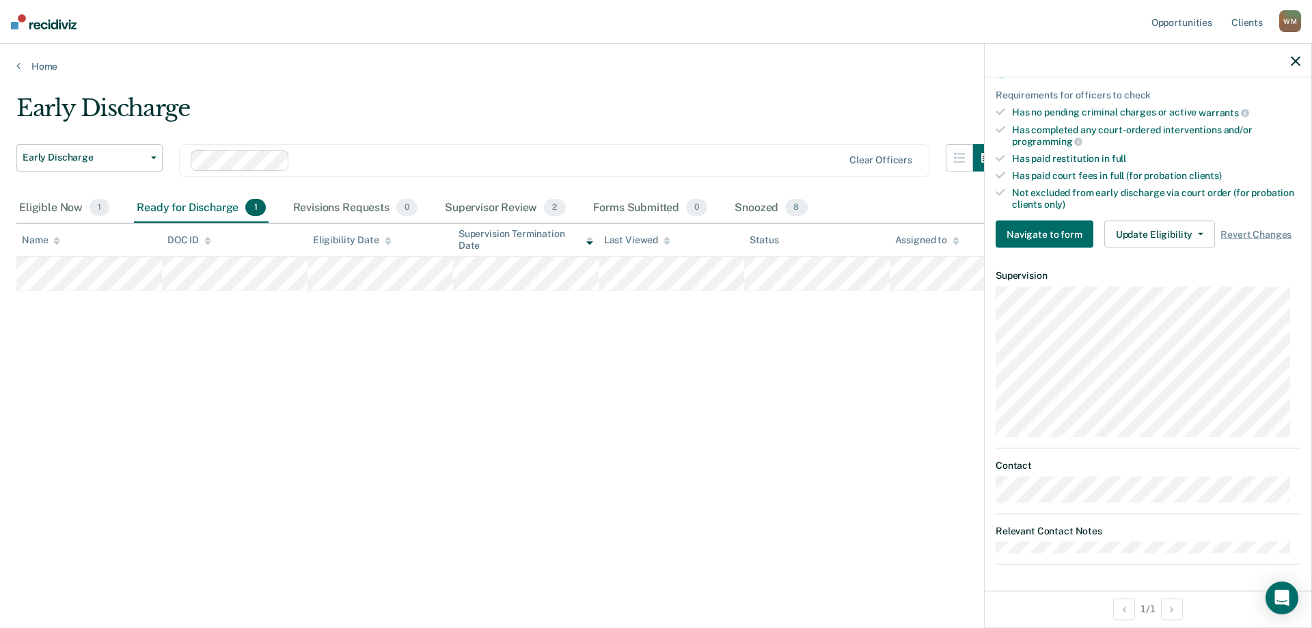
click at [1295, 62] on icon "button" at bounding box center [1296, 61] width 10 height 10
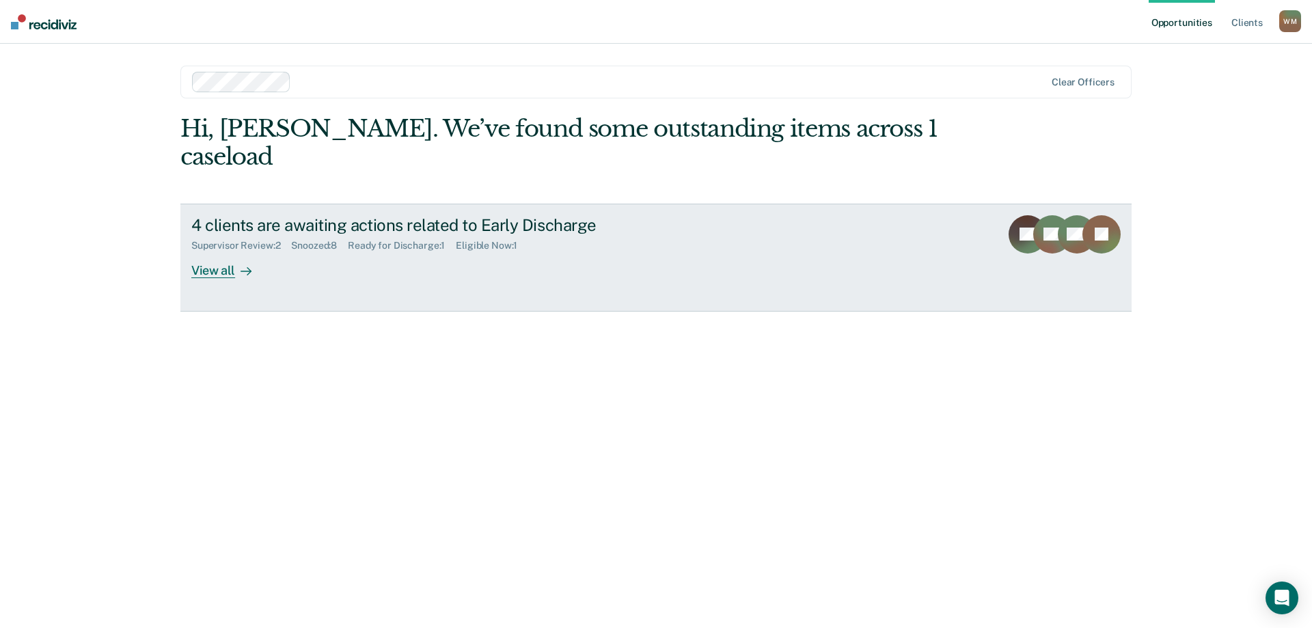
click at [200, 251] on div "View all" at bounding box center [229, 264] width 77 height 27
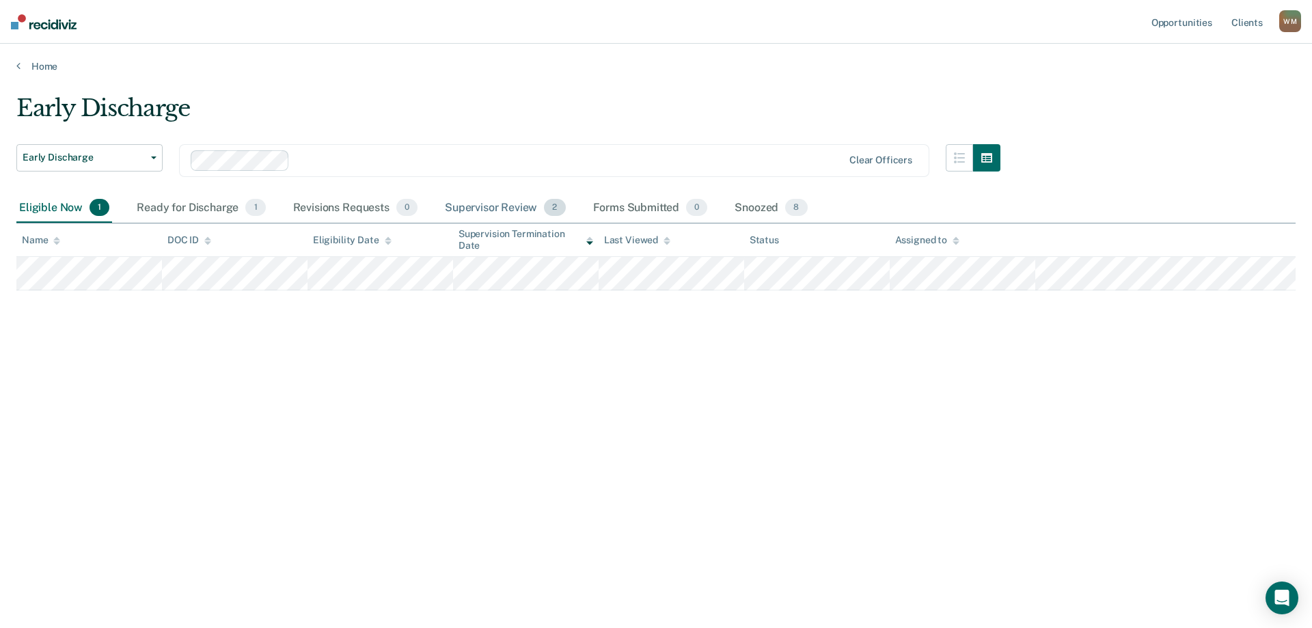
click at [481, 206] on div "Supervisor Review 2" at bounding box center [505, 208] width 126 height 30
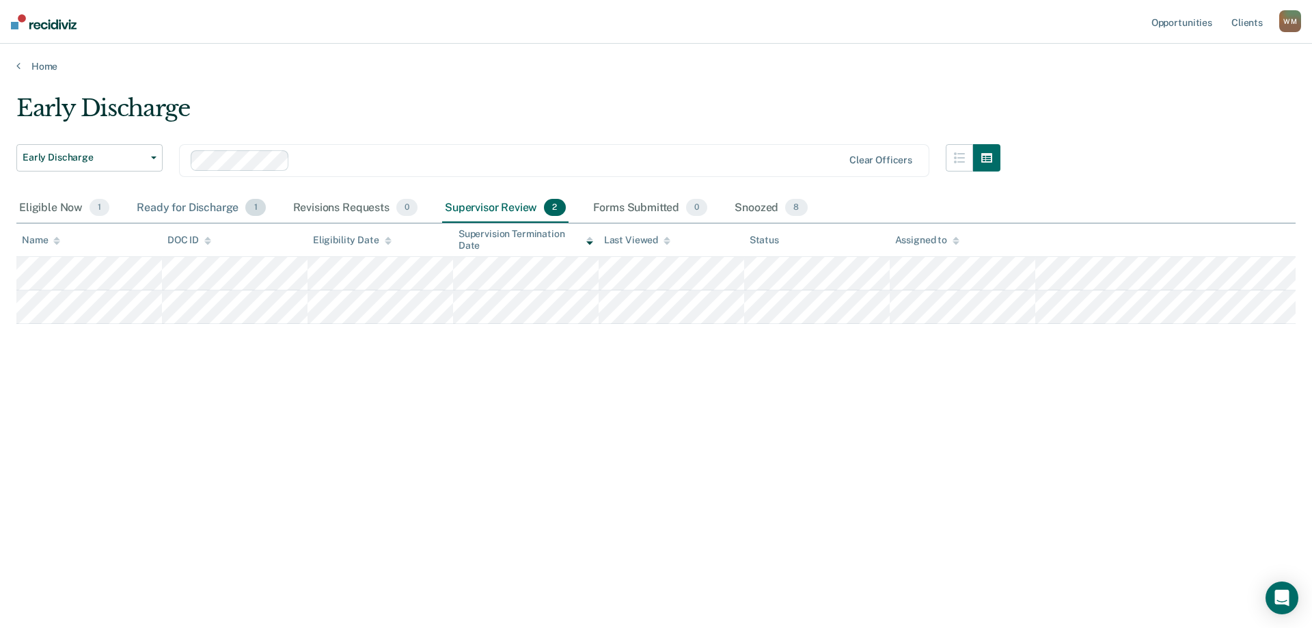
click at [195, 213] on div "Ready for Discharge 1" at bounding box center [201, 208] width 134 height 30
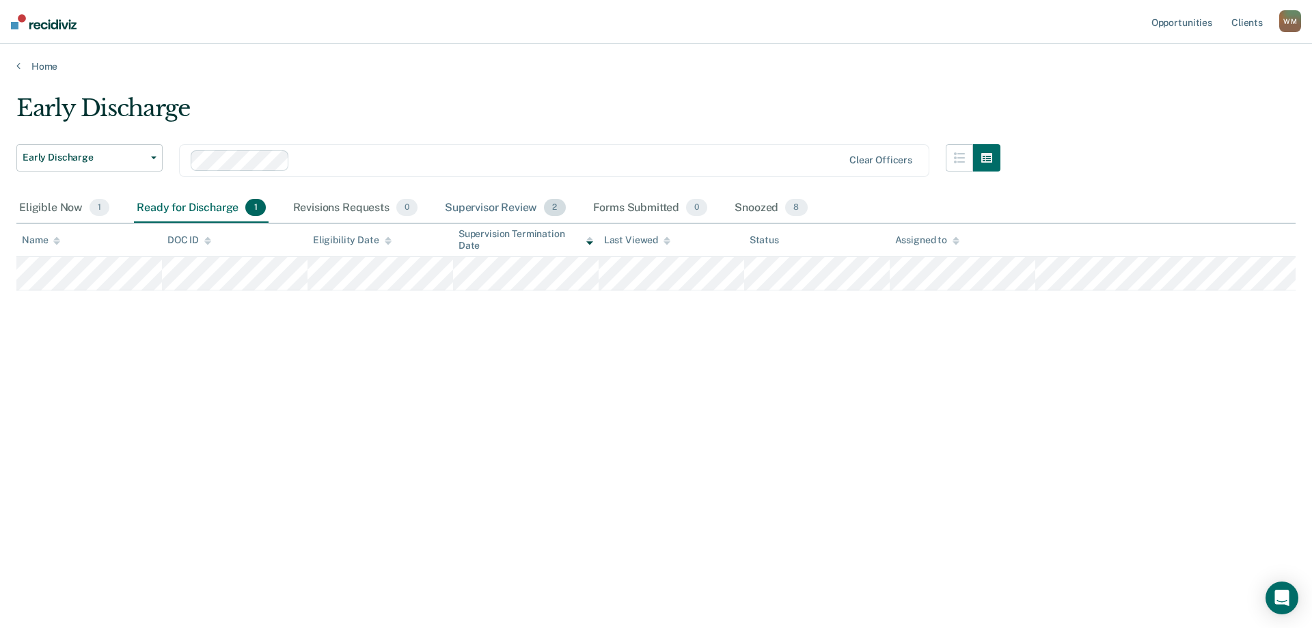
click at [465, 208] on div "Supervisor Review 2" at bounding box center [505, 208] width 126 height 30
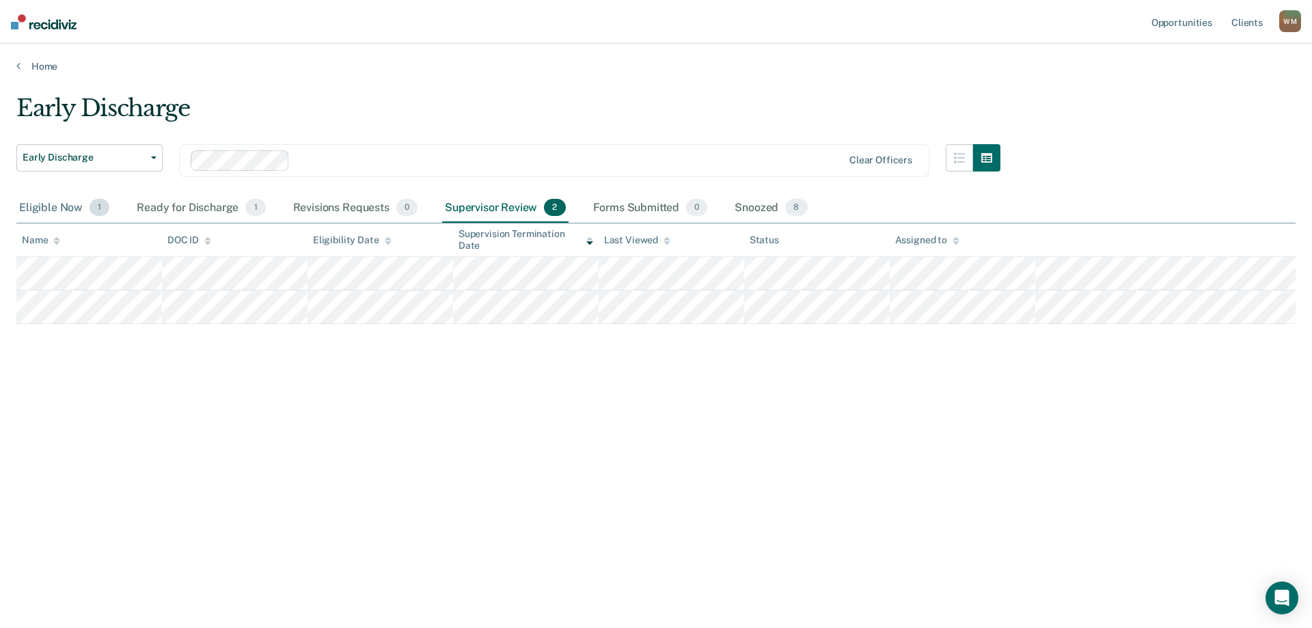
click at [51, 209] on div "Eligible Now 1" at bounding box center [64, 208] width 96 height 30
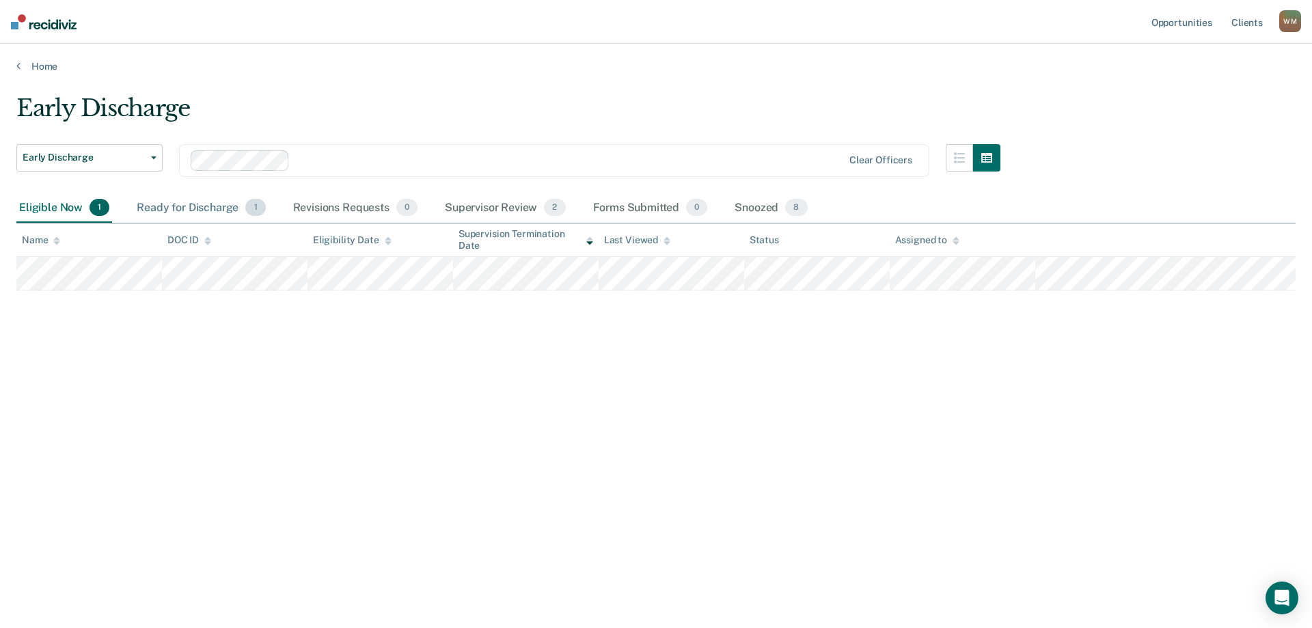
click at [186, 203] on div "Ready for Discharge 1" at bounding box center [201, 208] width 134 height 30
click at [491, 210] on div "Supervisor Review 2" at bounding box center [505, 208] width 126 height 30
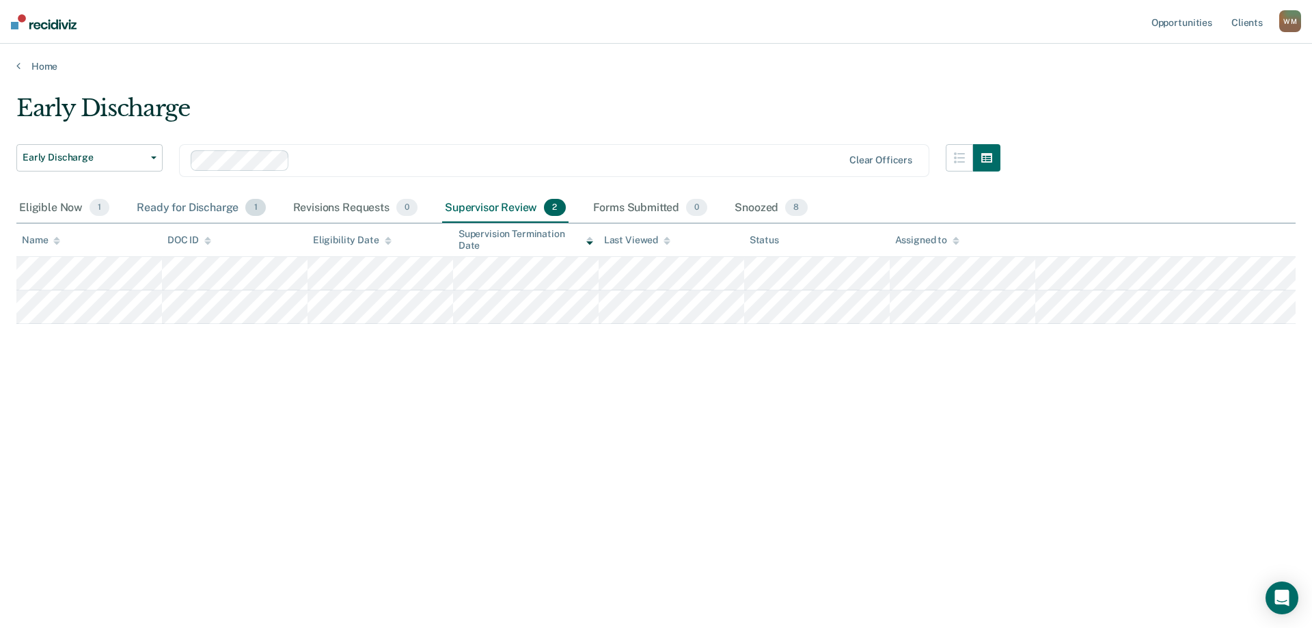
click at [159, 208] on div "Ready for Discharge 1" at bounding box center [201, 208] width 134 height 30
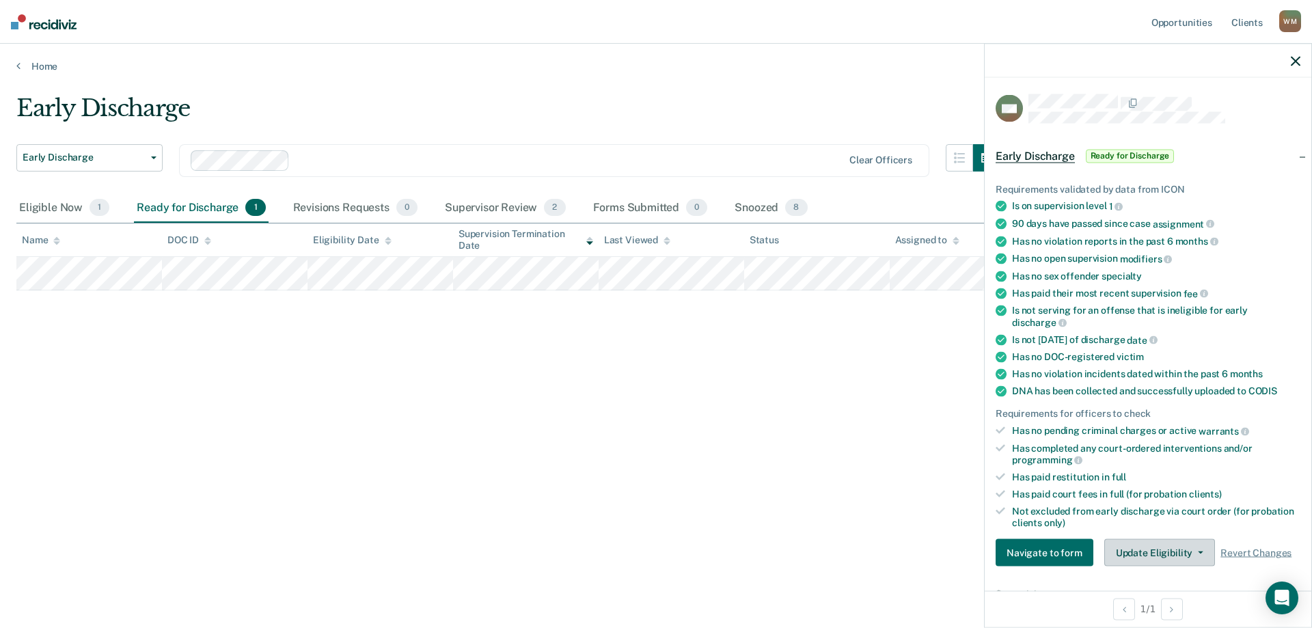
click at [1163, 556] on button "Update Eligibility" at bounding box center [1159, 552] width 111 height 27
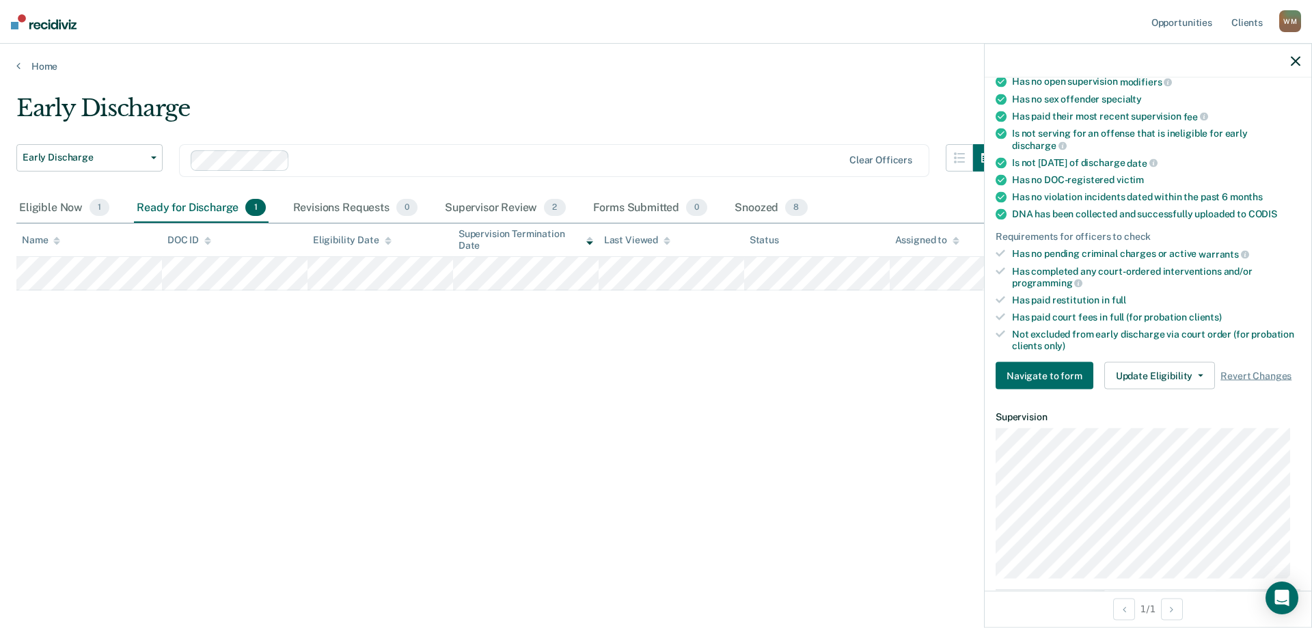
scroll to position [186, 0]
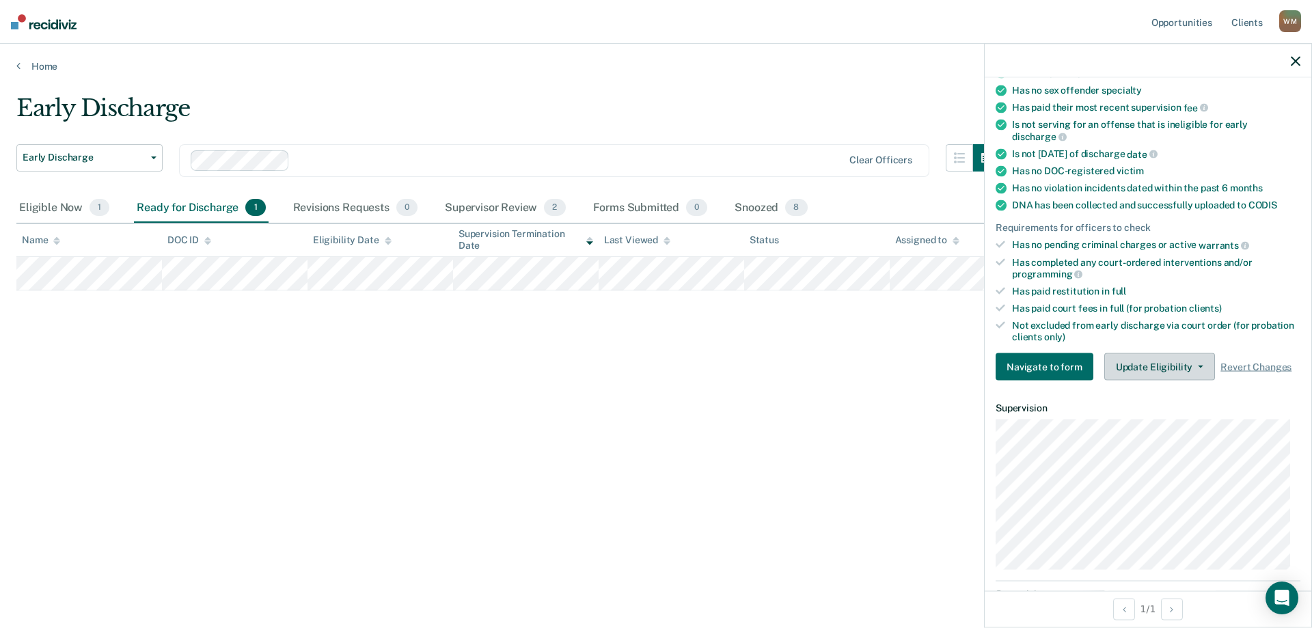
click at [1143, 362] on button "Update Eligibility" at bounding box center [1159, 366] width 111 height 27
click at [1300, 62] on icon "button" at bounding box center [1296, 61] width 10 height 10
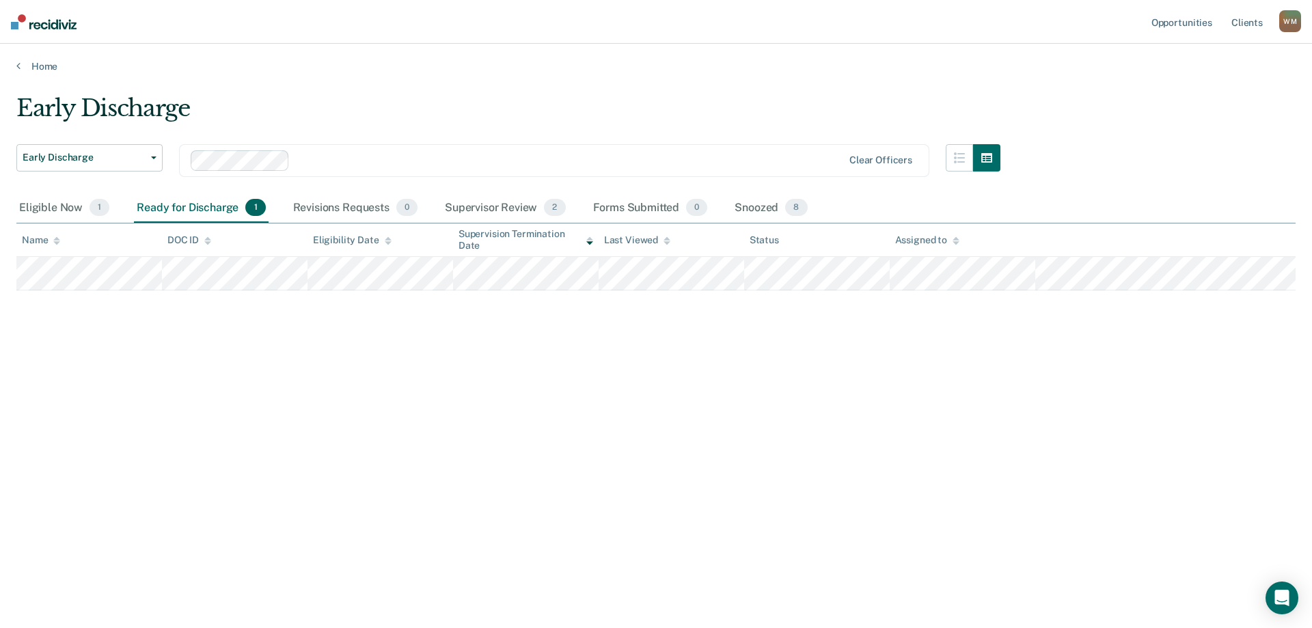
click at [1283, 20] on div "[PERSON_NAME]" at bounding box center [1290, 21] width 22 height 22
click at [1203, 92] on link "Log Out" at bounding box center [1235, 90] width 110 height 12
